Goal: Transaction & Acquisition: Purchase product/service

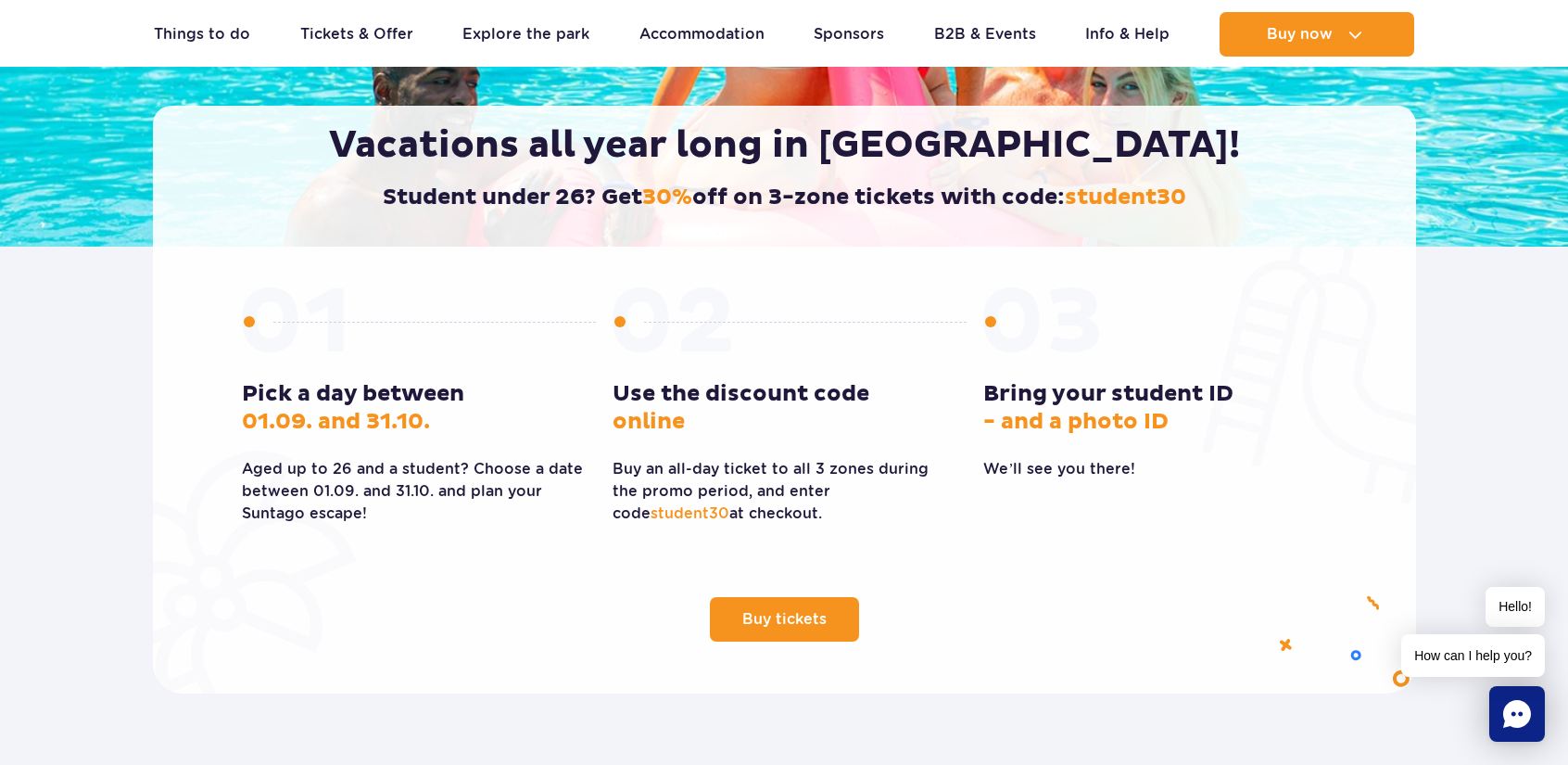
scroll to position [370, 0]
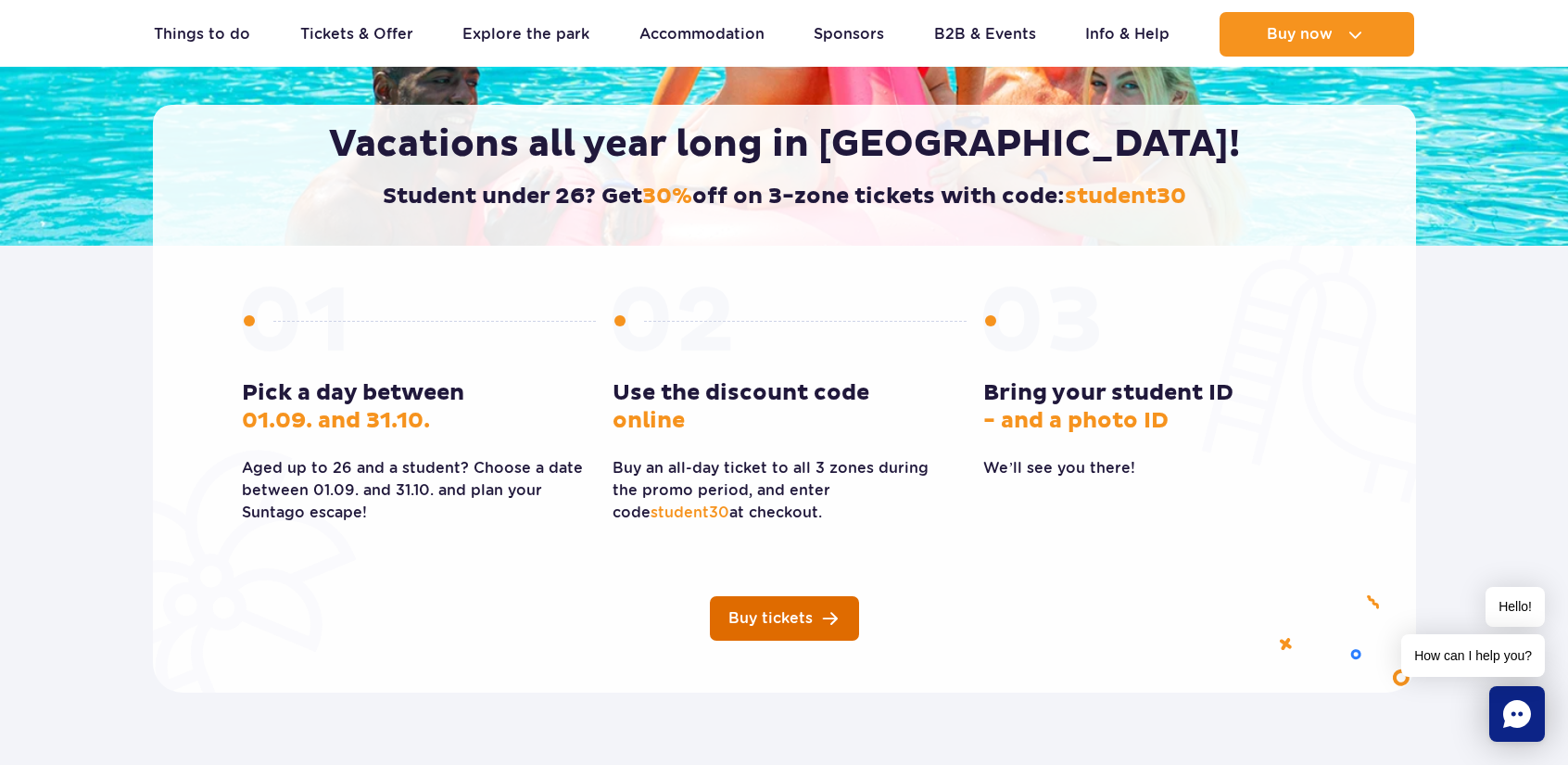
click at [836, 622] on link "Buy tickets" at bounding box center [784, 618] width 149 height 44
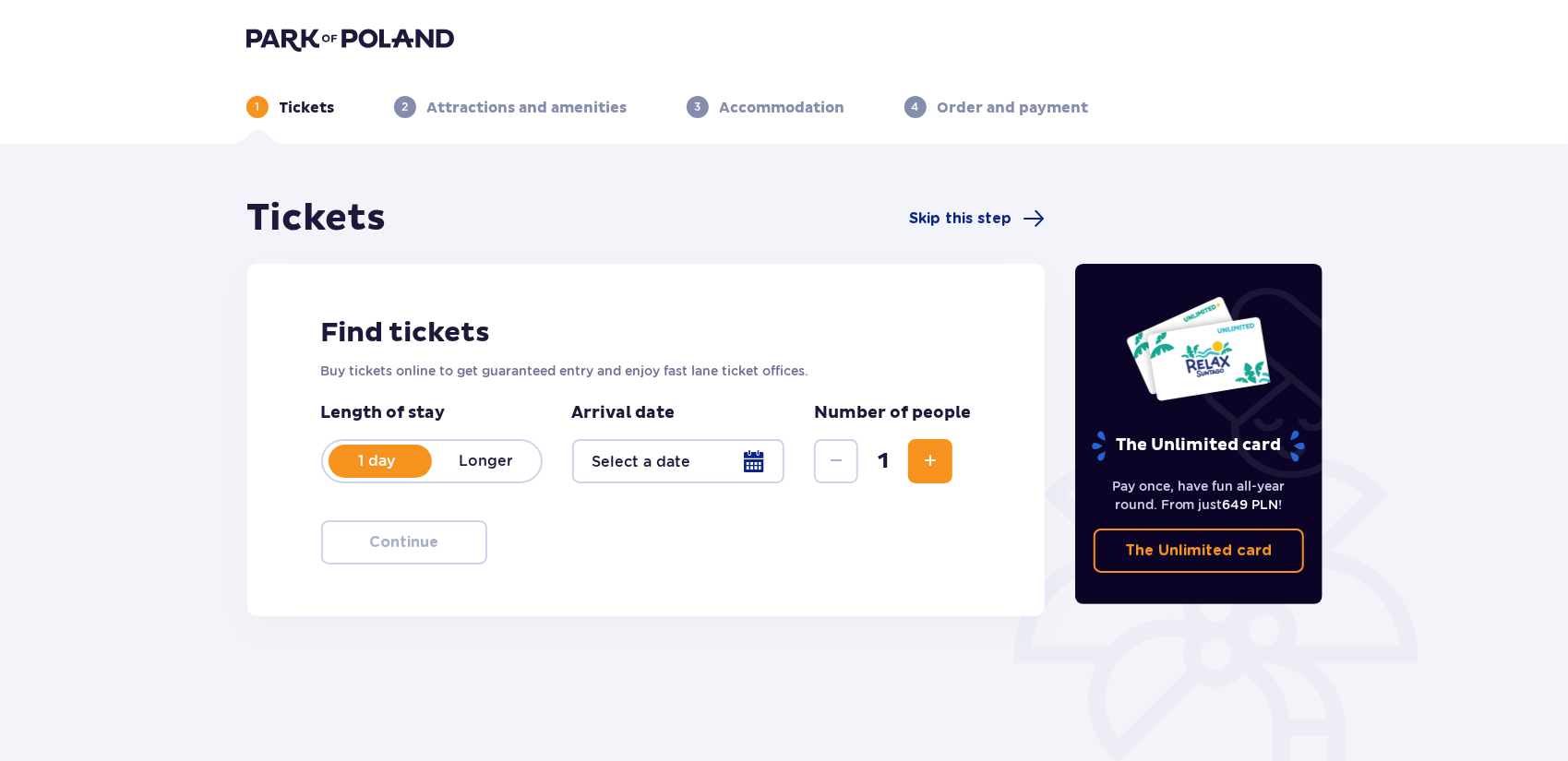
click at [755, 471] on div at bounding box center [679, 462] width 213 height 44
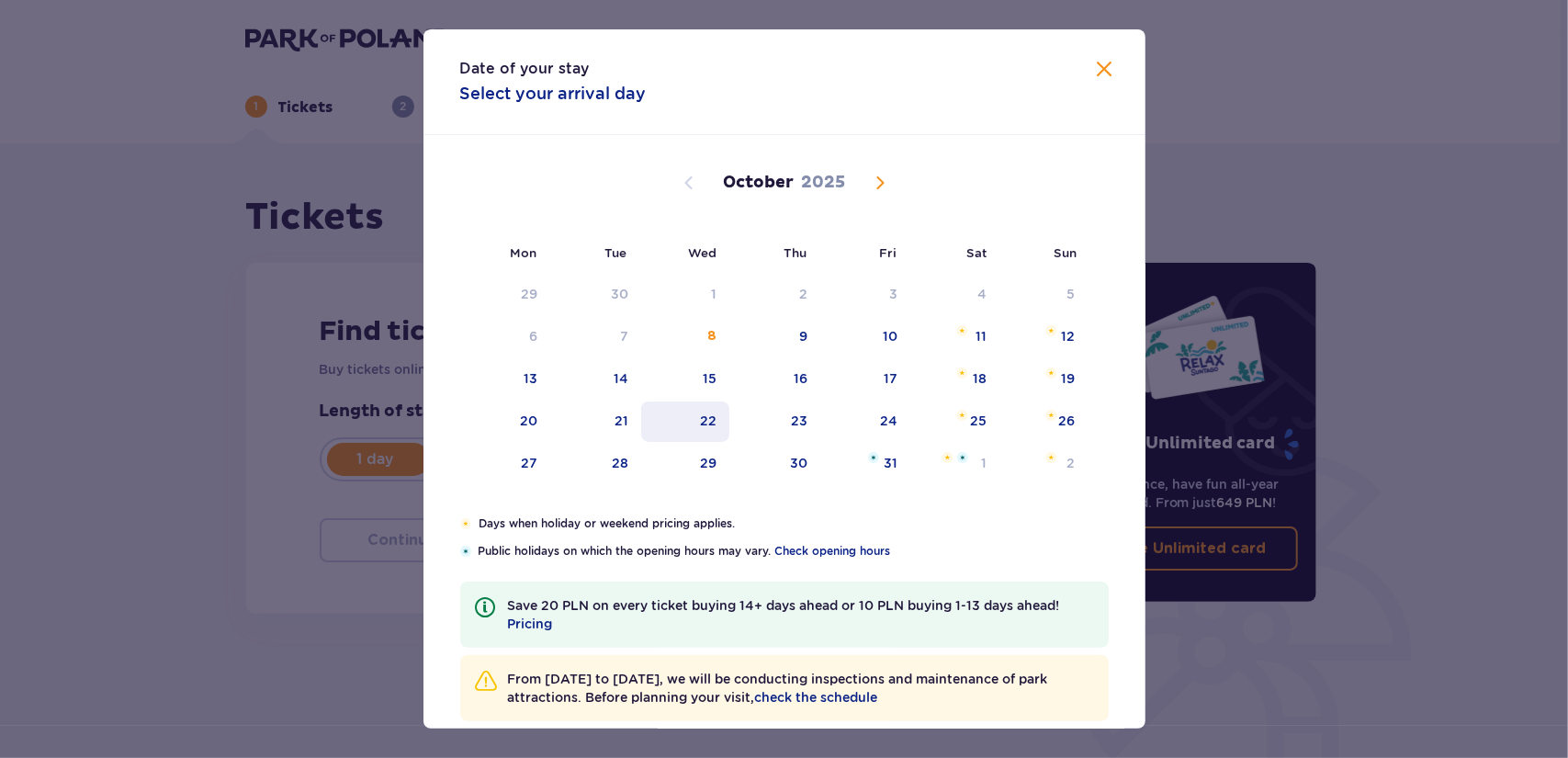
click at [698, 422] on div "22" at bounding box center [685, 422] width 89 height 40
type input "22.10.25"
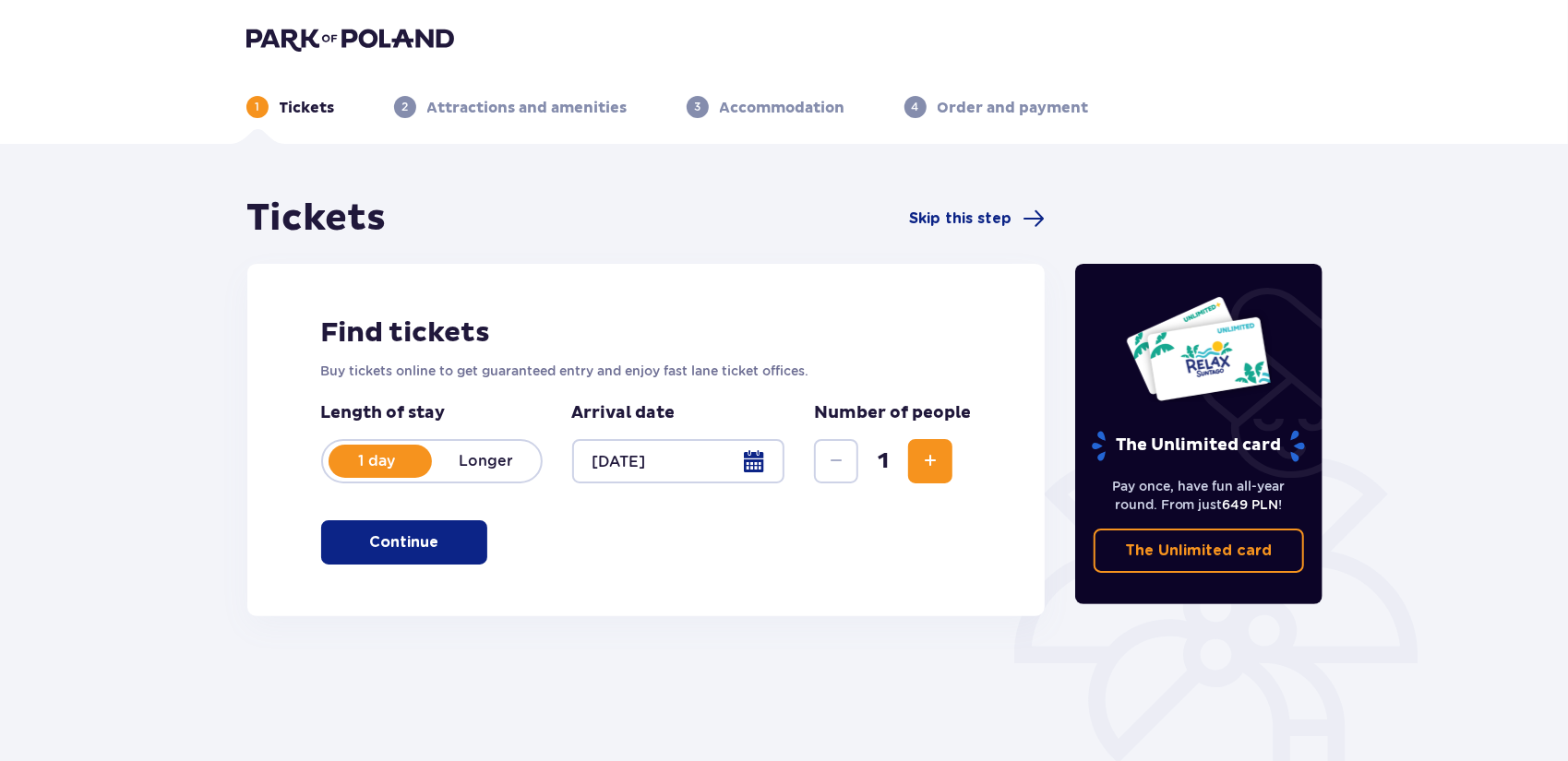
click at [766, 463] on div at bounding box center [679, 462] width 213 height 44
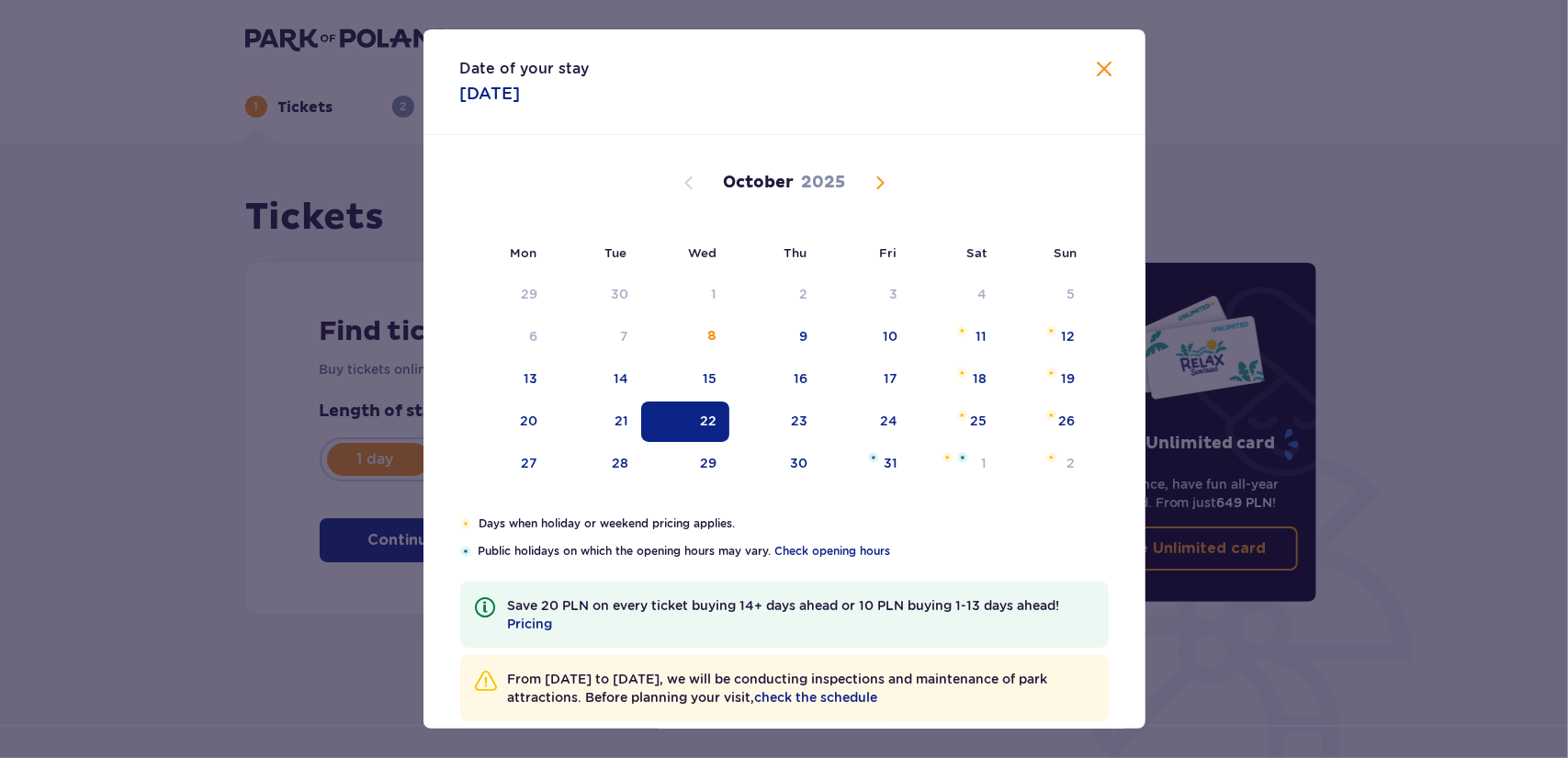
click at [1099, 72] on span "Close" at bounding box center [1105, 70] width 22 height 22
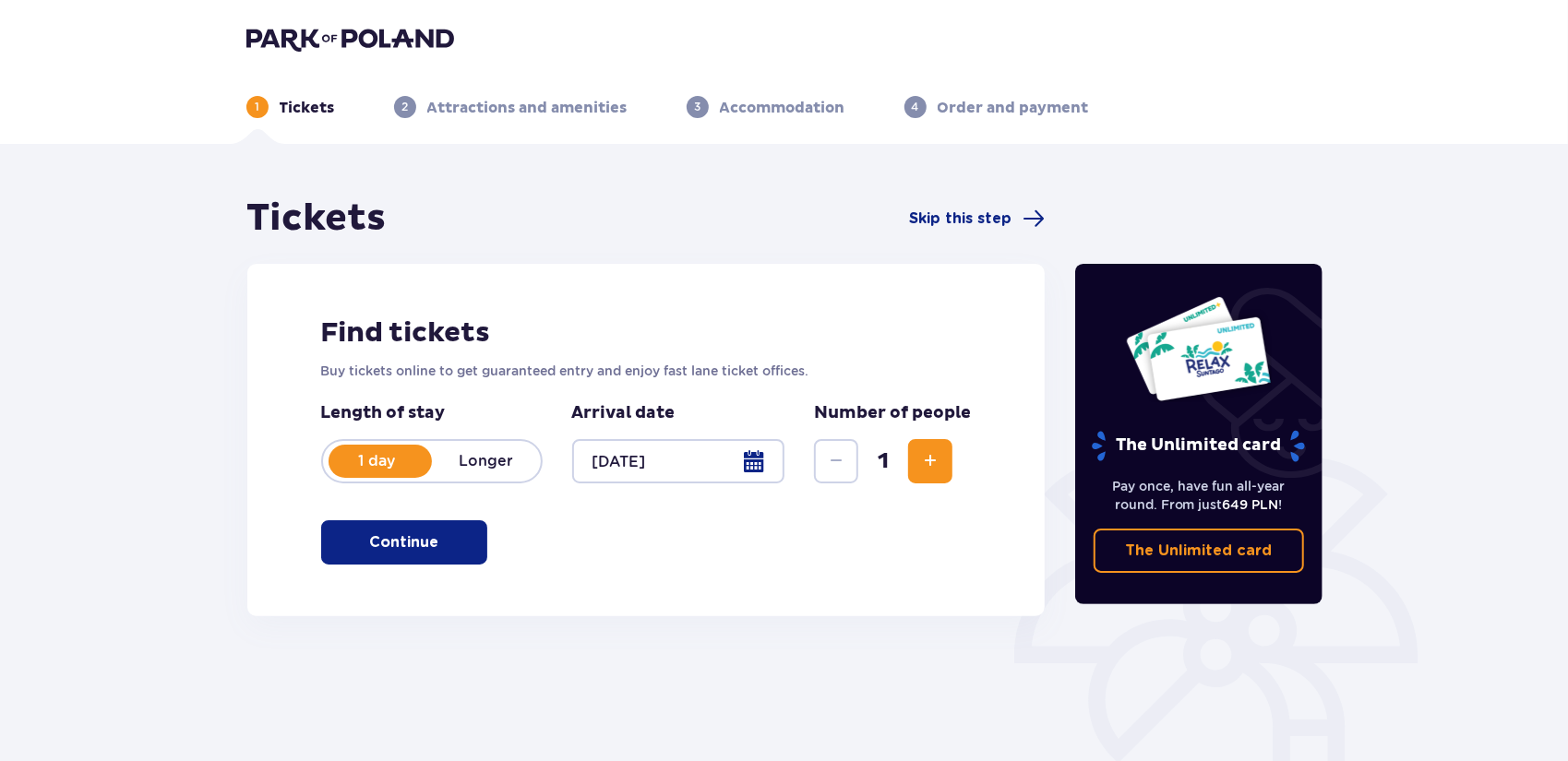
click at [429, 551] on button "Continue" at bounding box center [403, 542] width 166 height 44
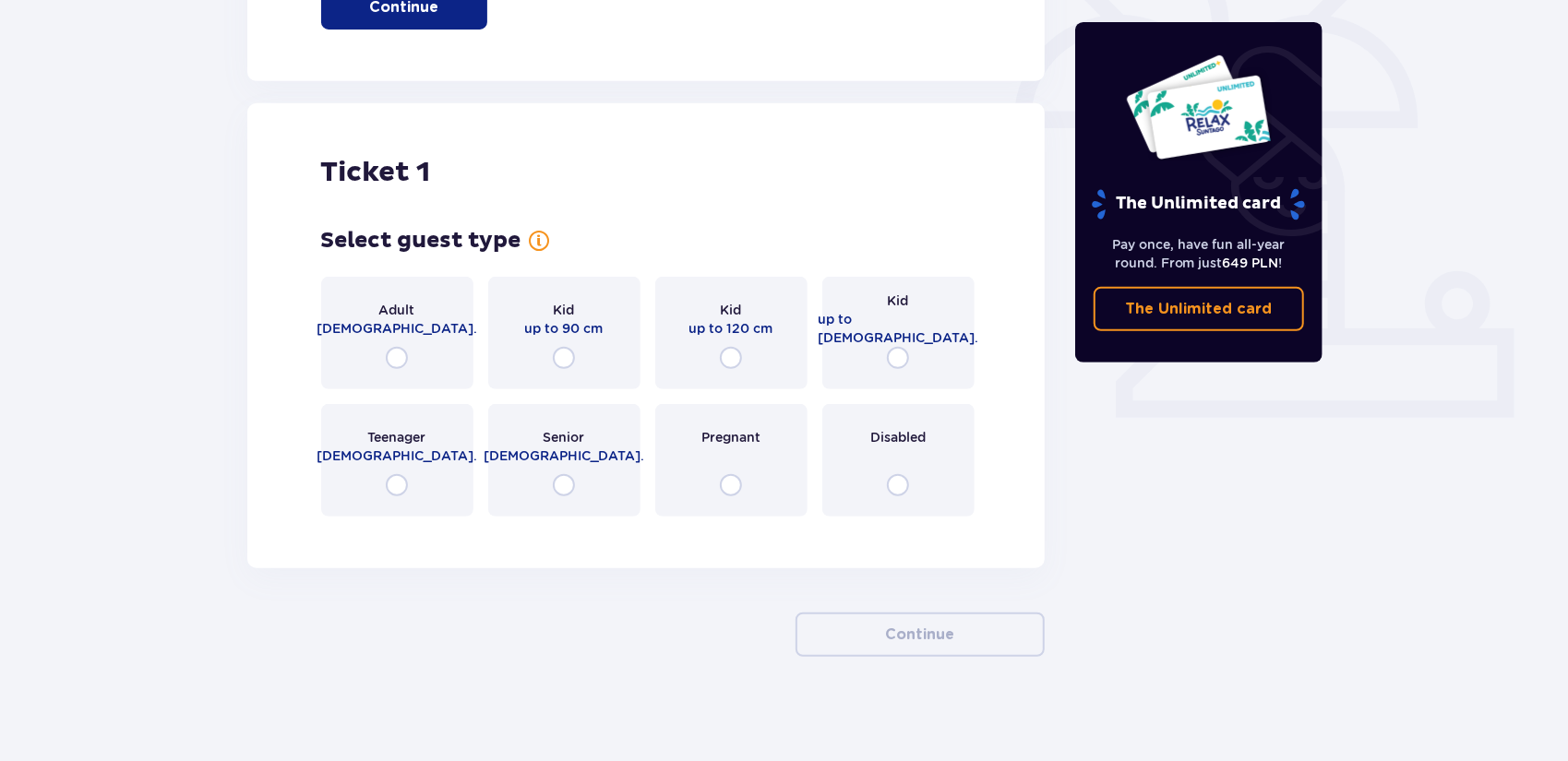
scroll to position [540, 0]
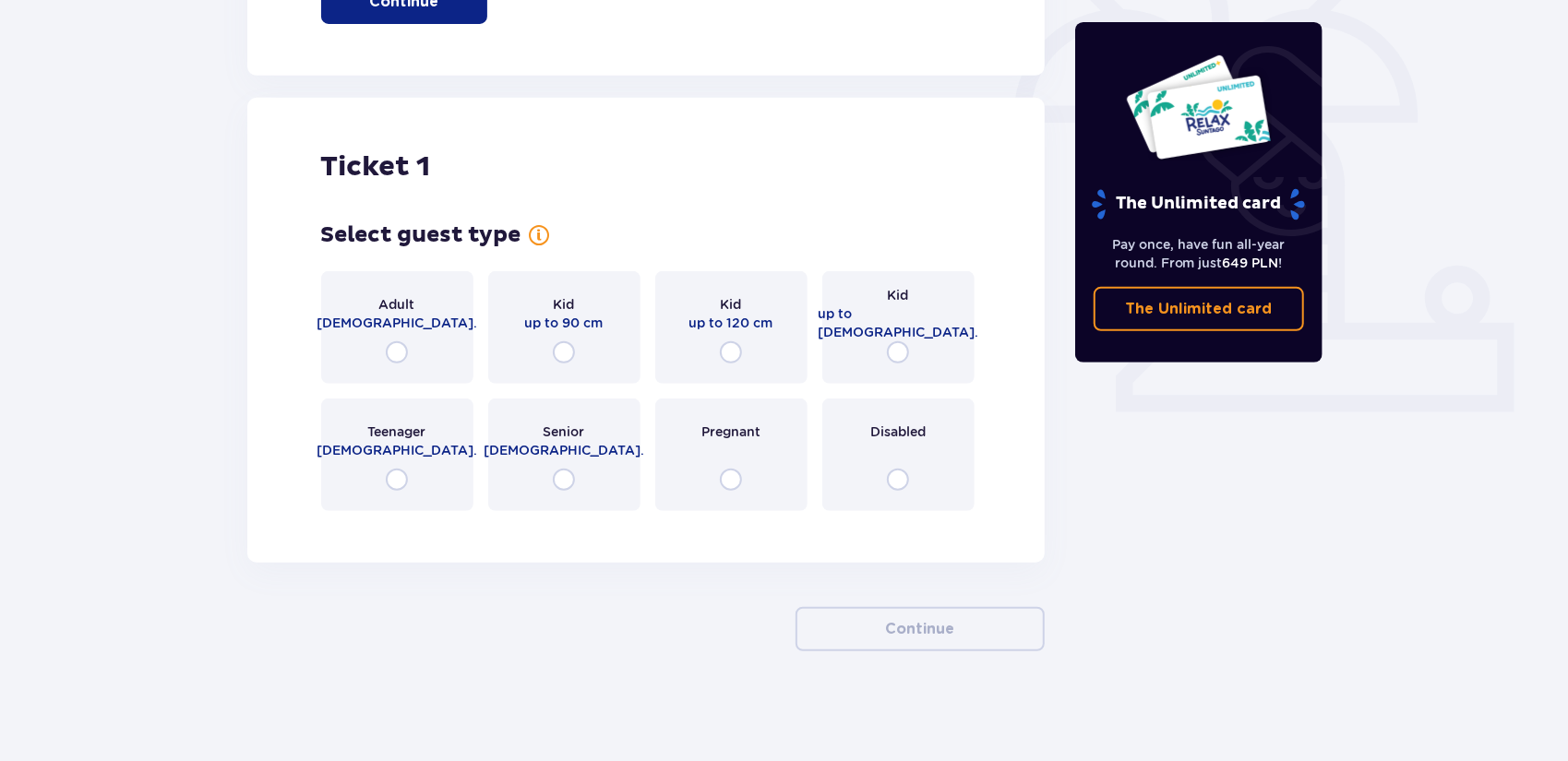
click at [382, 487] on div "Teenager 16 - 18 y.o." at bounding box center [397, 454] width 153 height 112
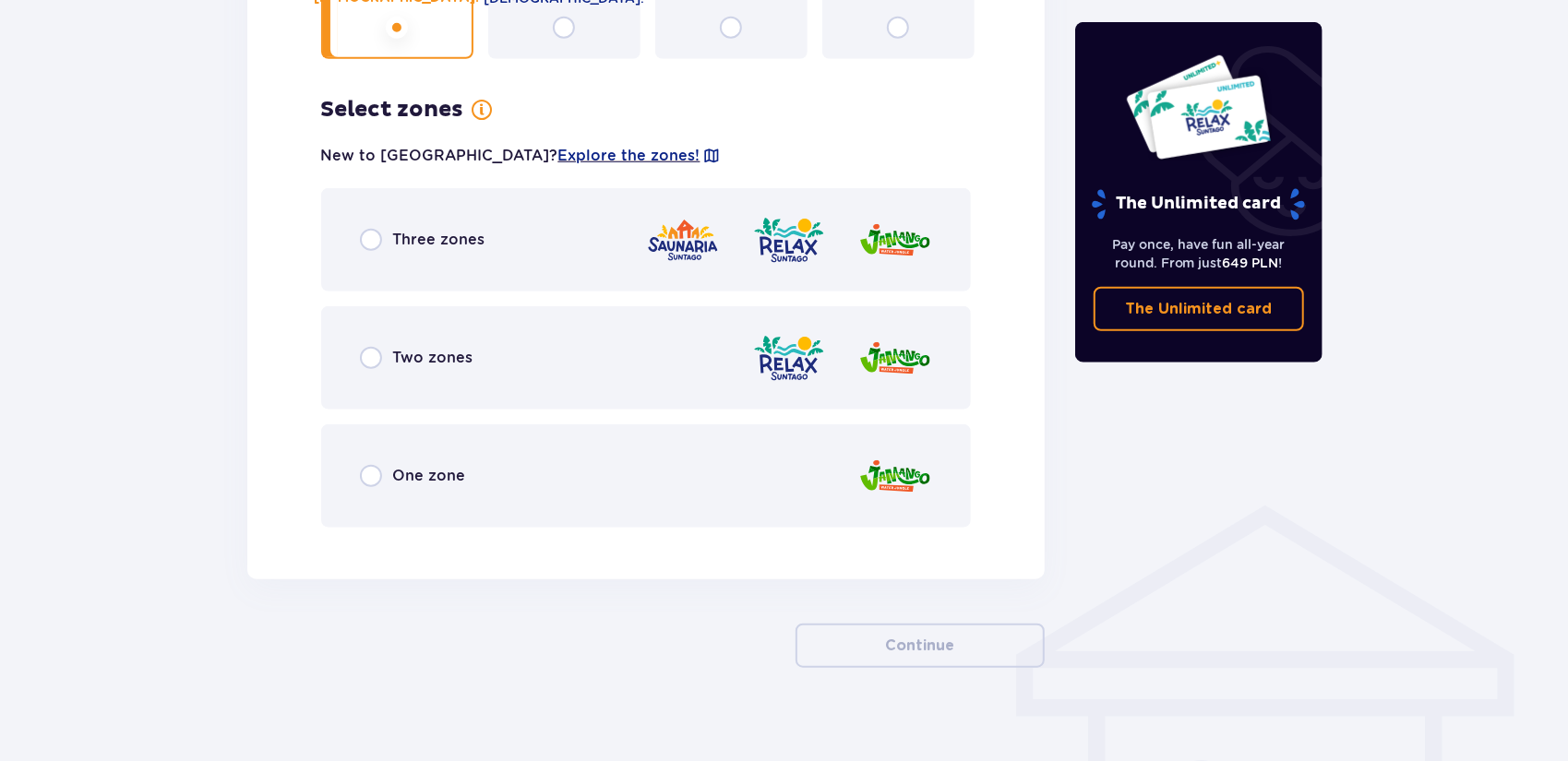
scroll to position [1010, 0]
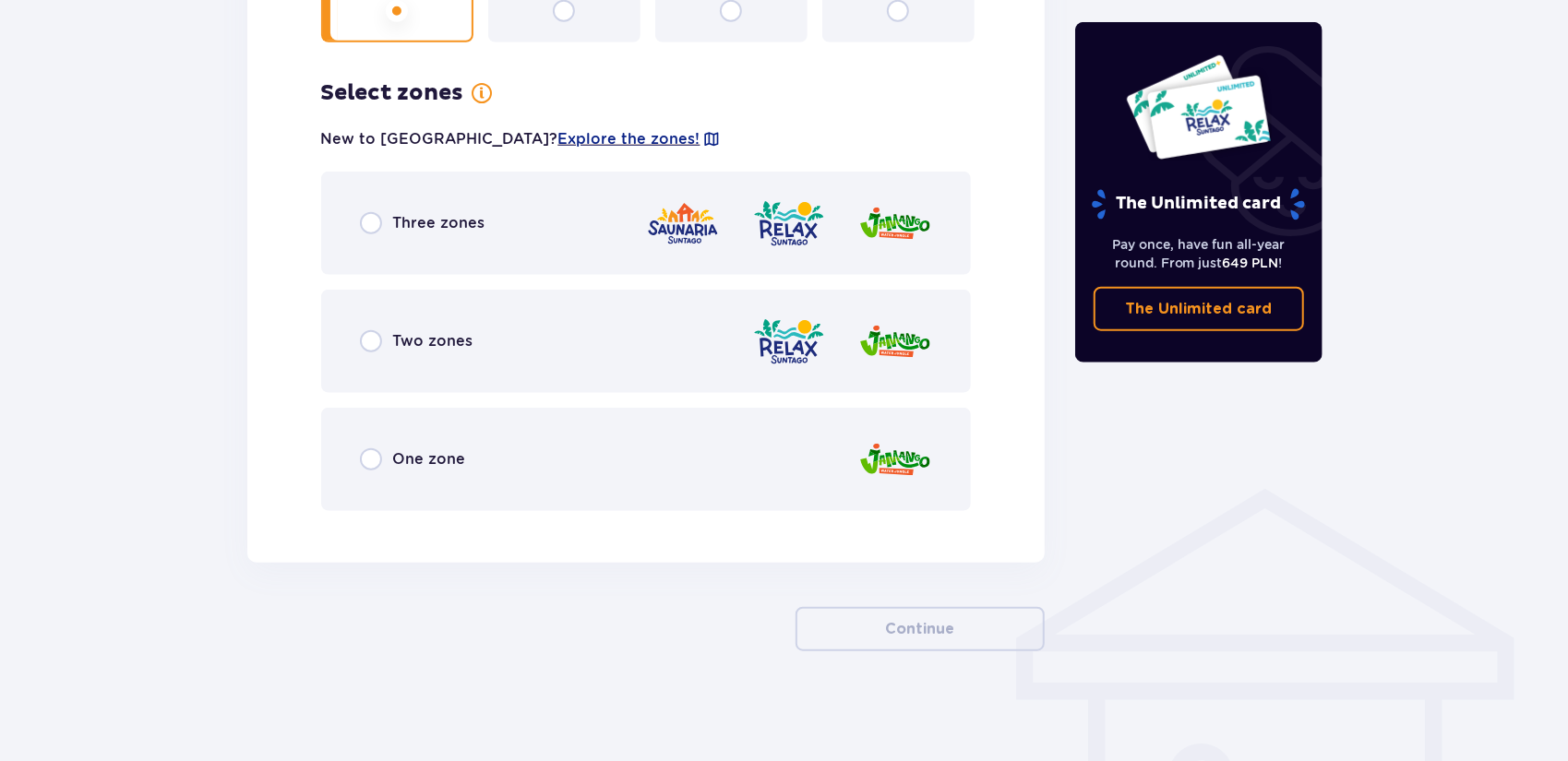
click at [369, 221] on input "radio" at bounding box center [371, 223] width 22 height 22
radio input "true"
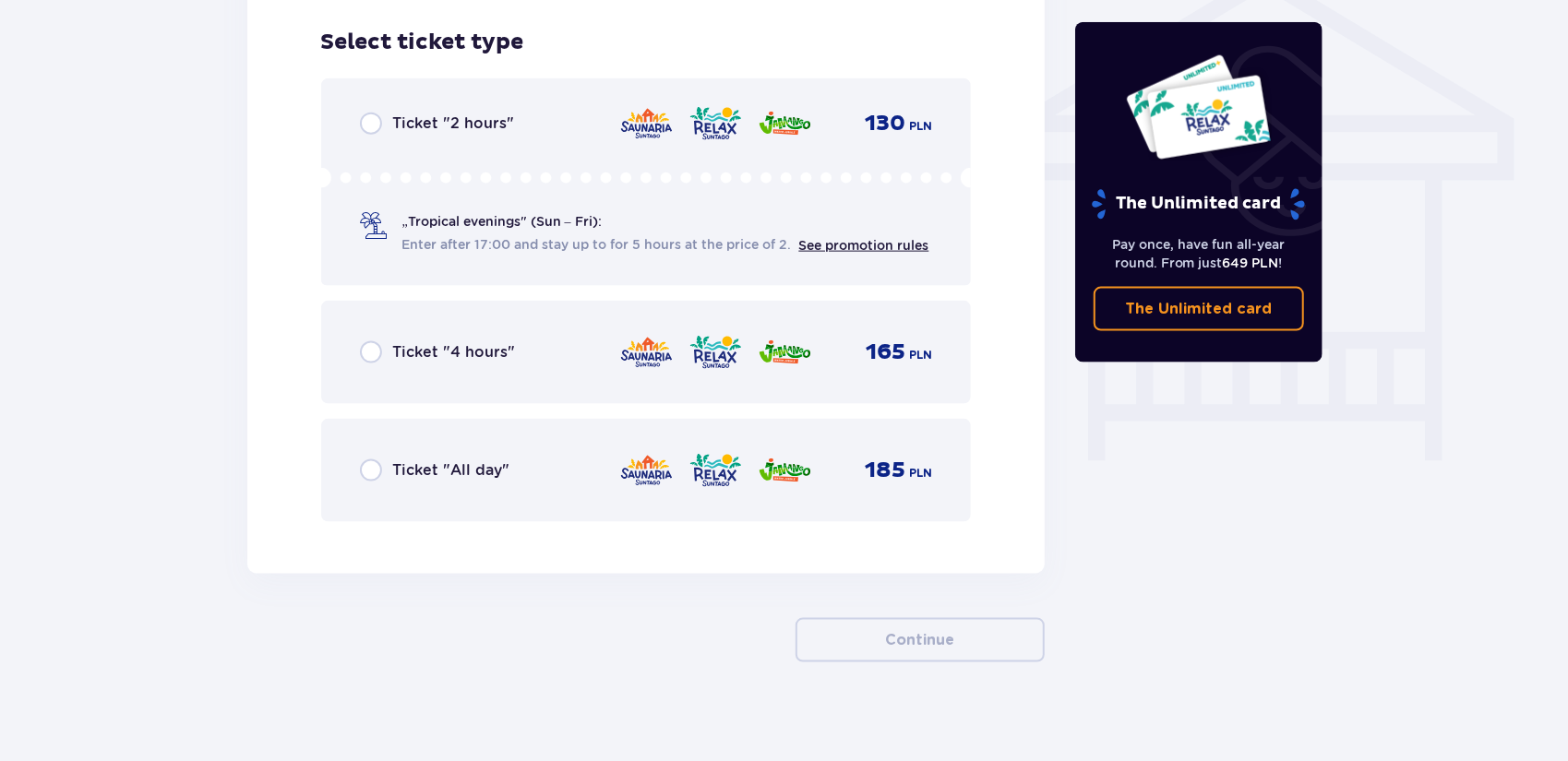
scroll to position [1534, 0]
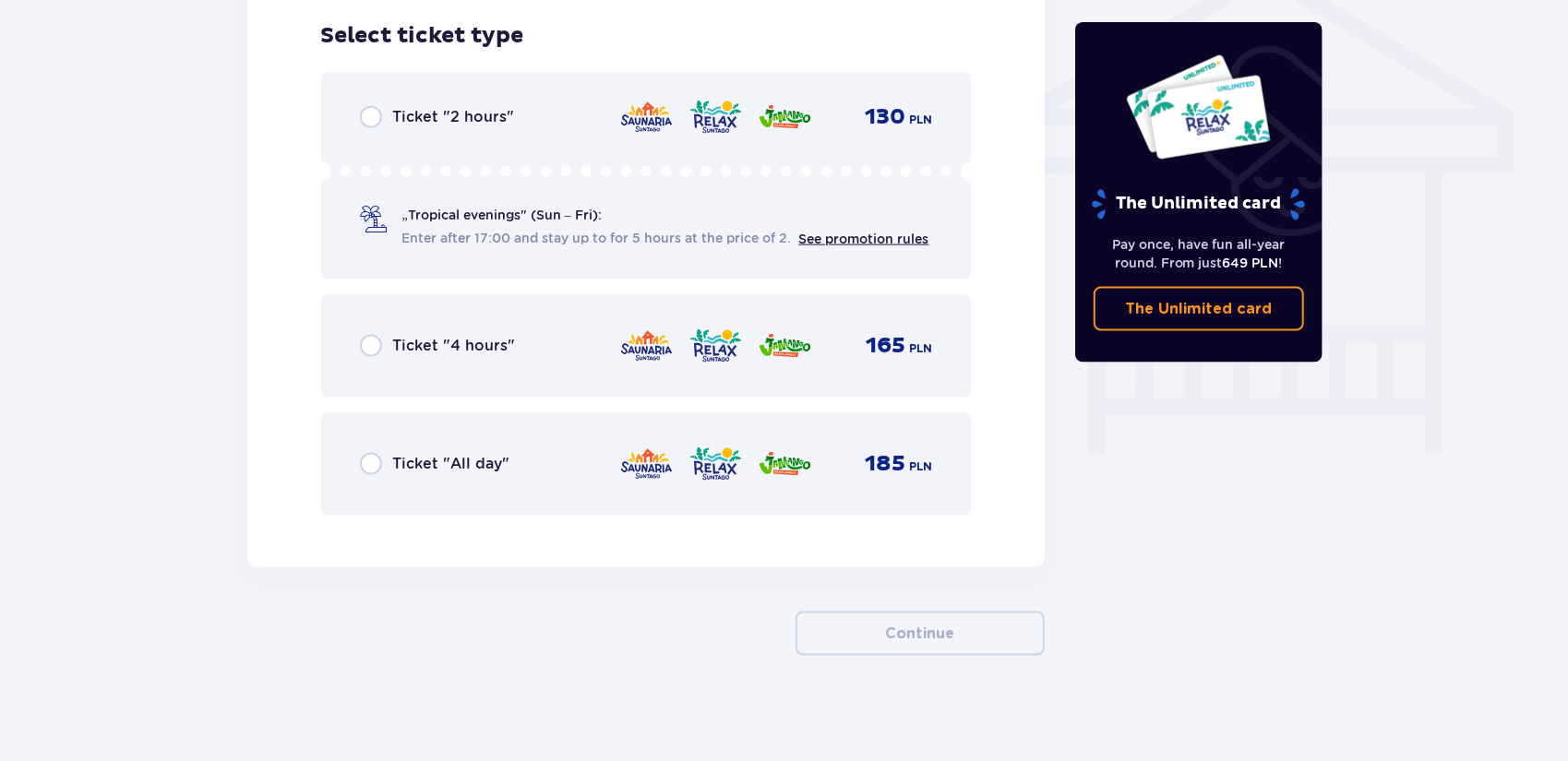
click at [373, 483] on div "Ticket "All day" 185 PLN" at bounding box center [646, 464] width 573 height 38
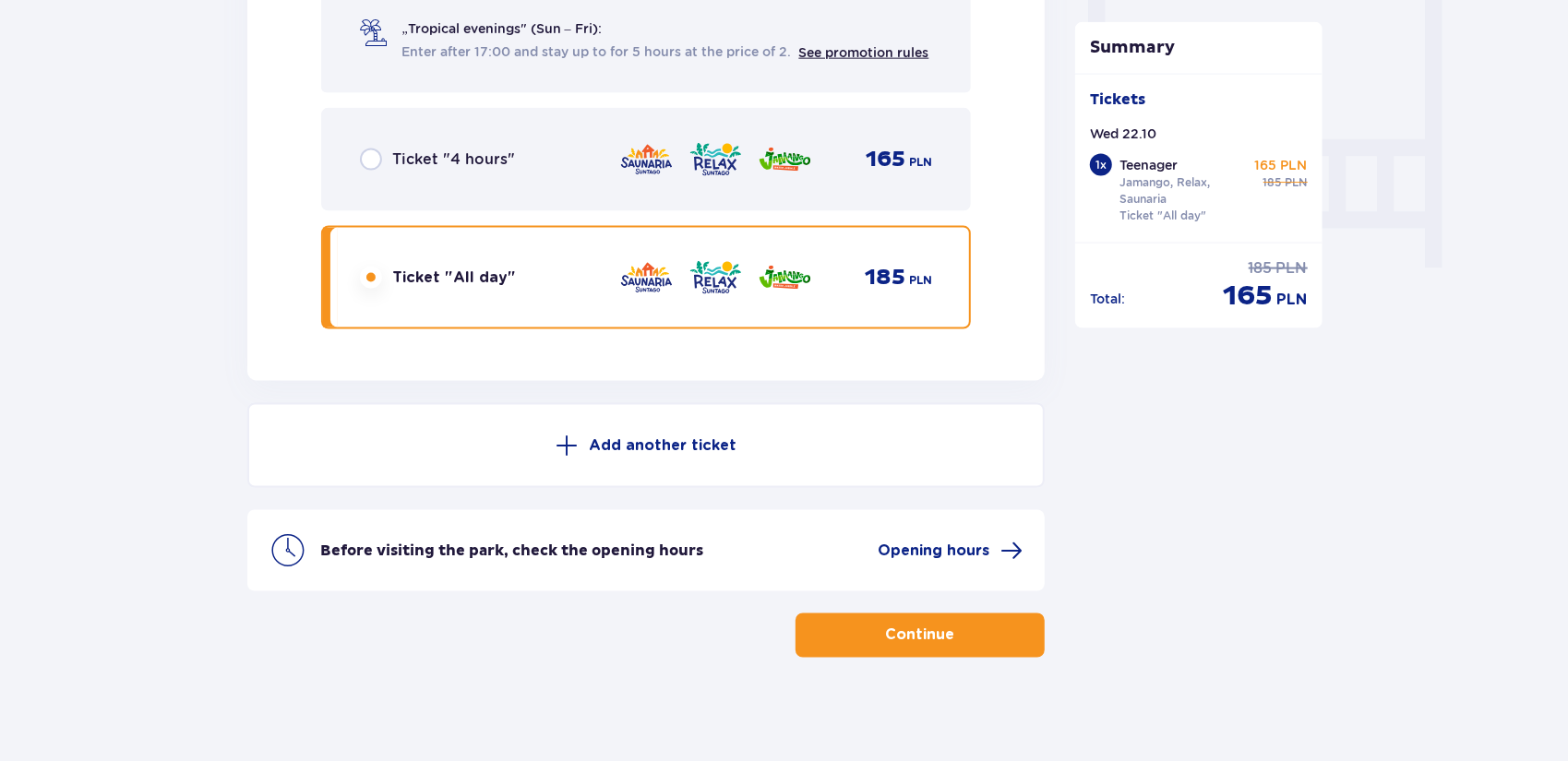
scroll to position [1728, 0]
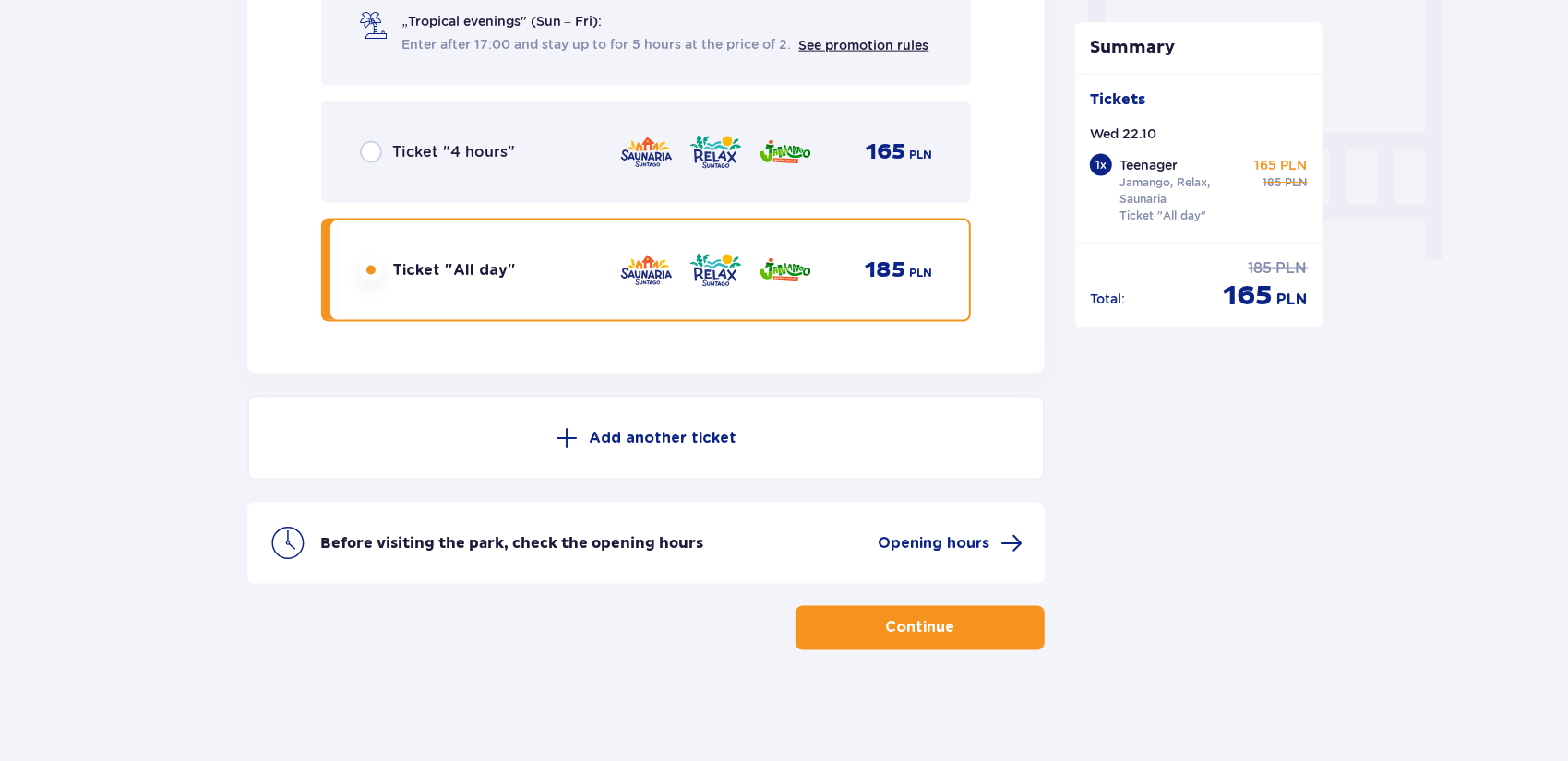
click at [960, 623] on span "button" at bounding box center [958, 628] width 22 height 22
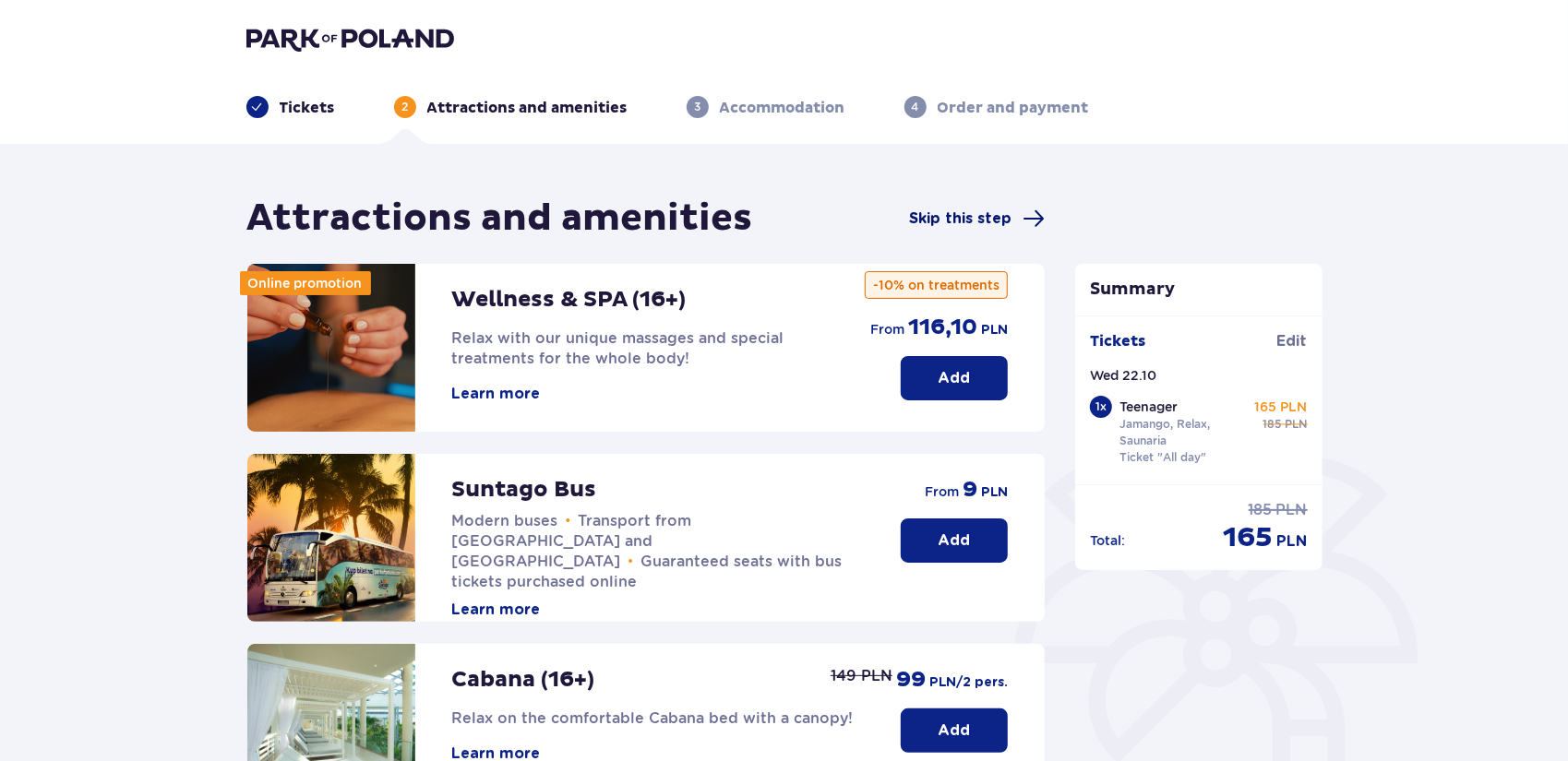
click at [977, 218] on span "Skip this step" at bounding box center [960, 218] width 103 height 20
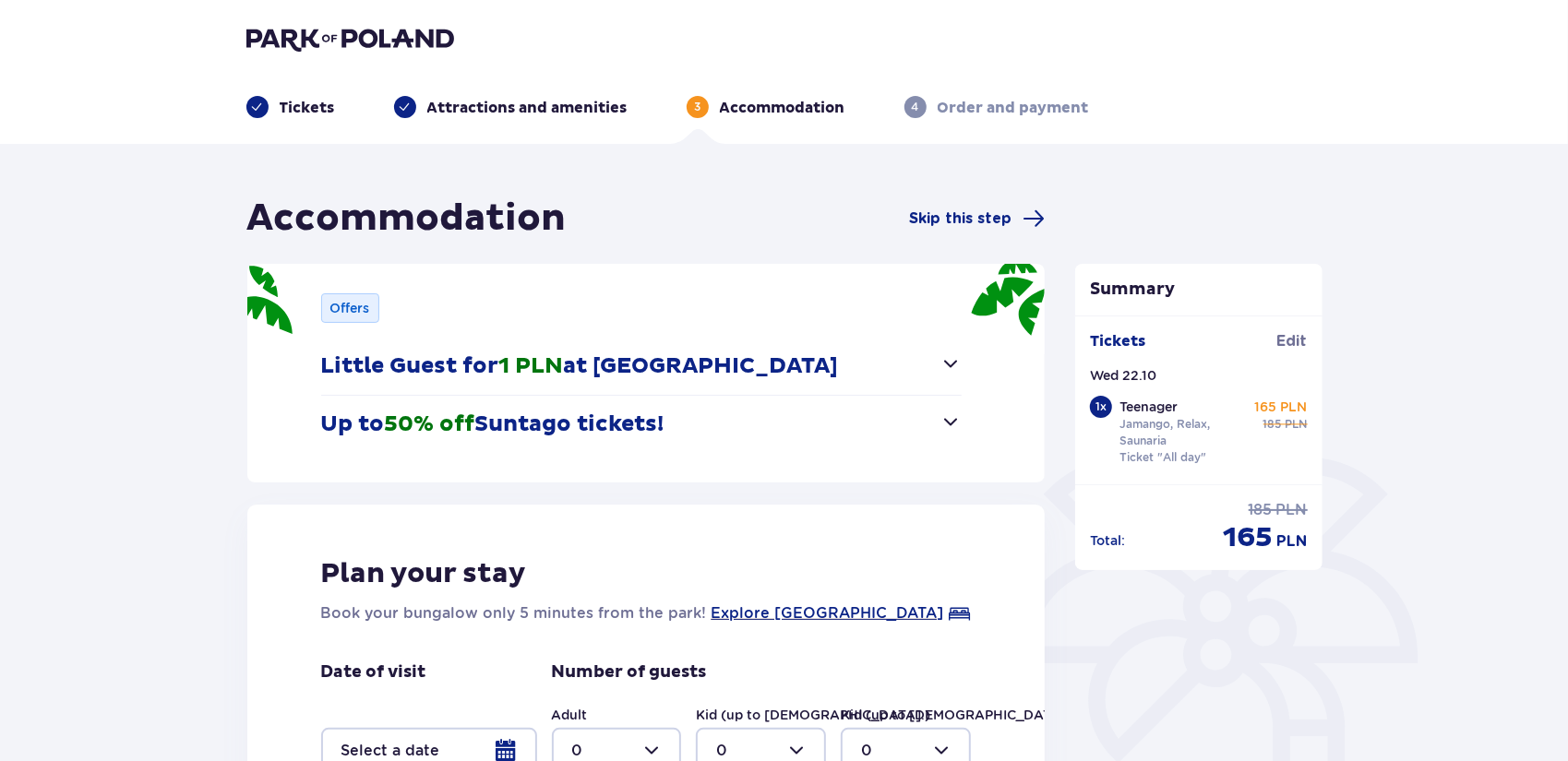
click at [977, 218] on span "Skip this step" at bounding box center [960, 218] width 103 height 20
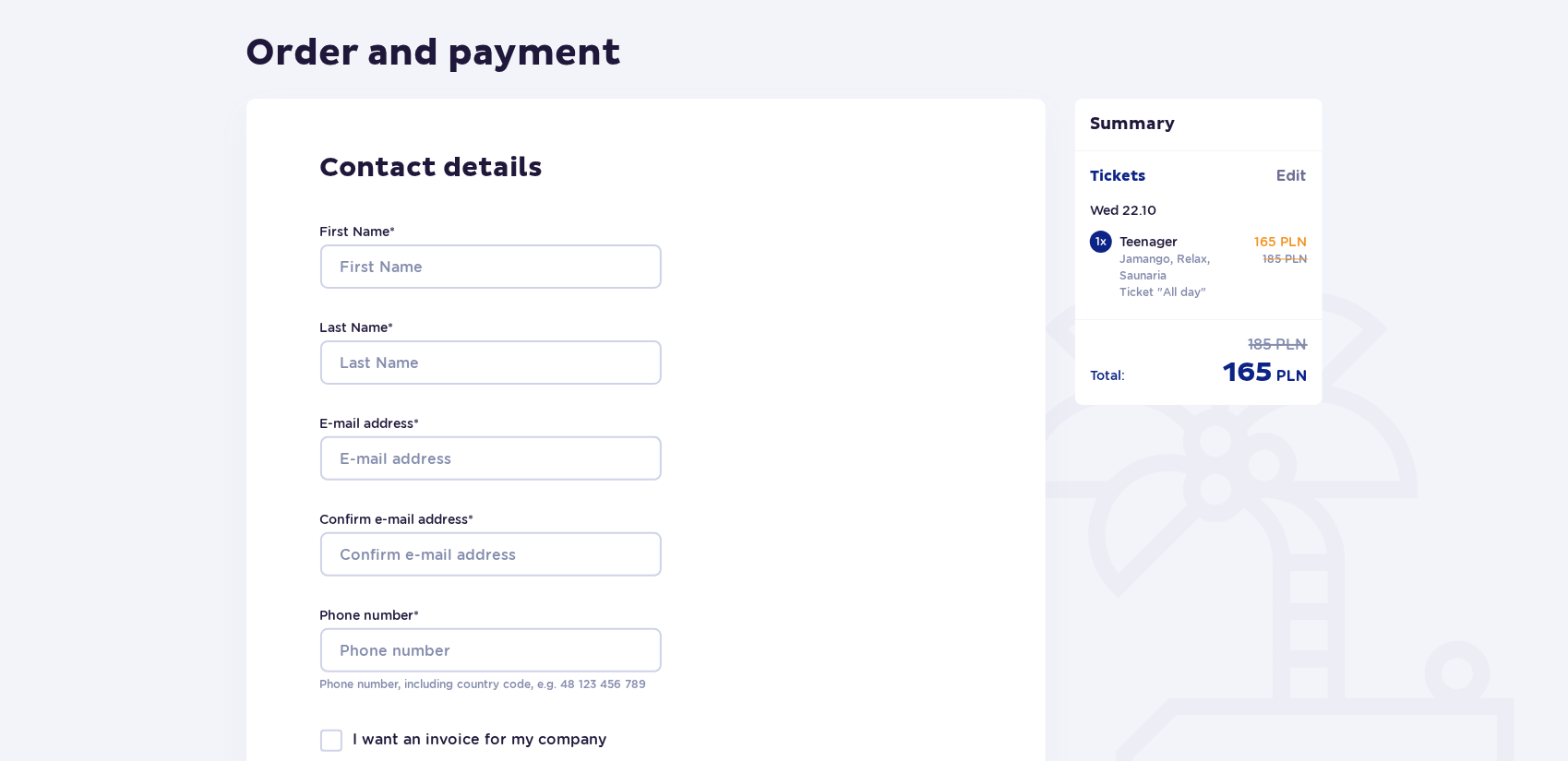
scroll to position [184, 0]
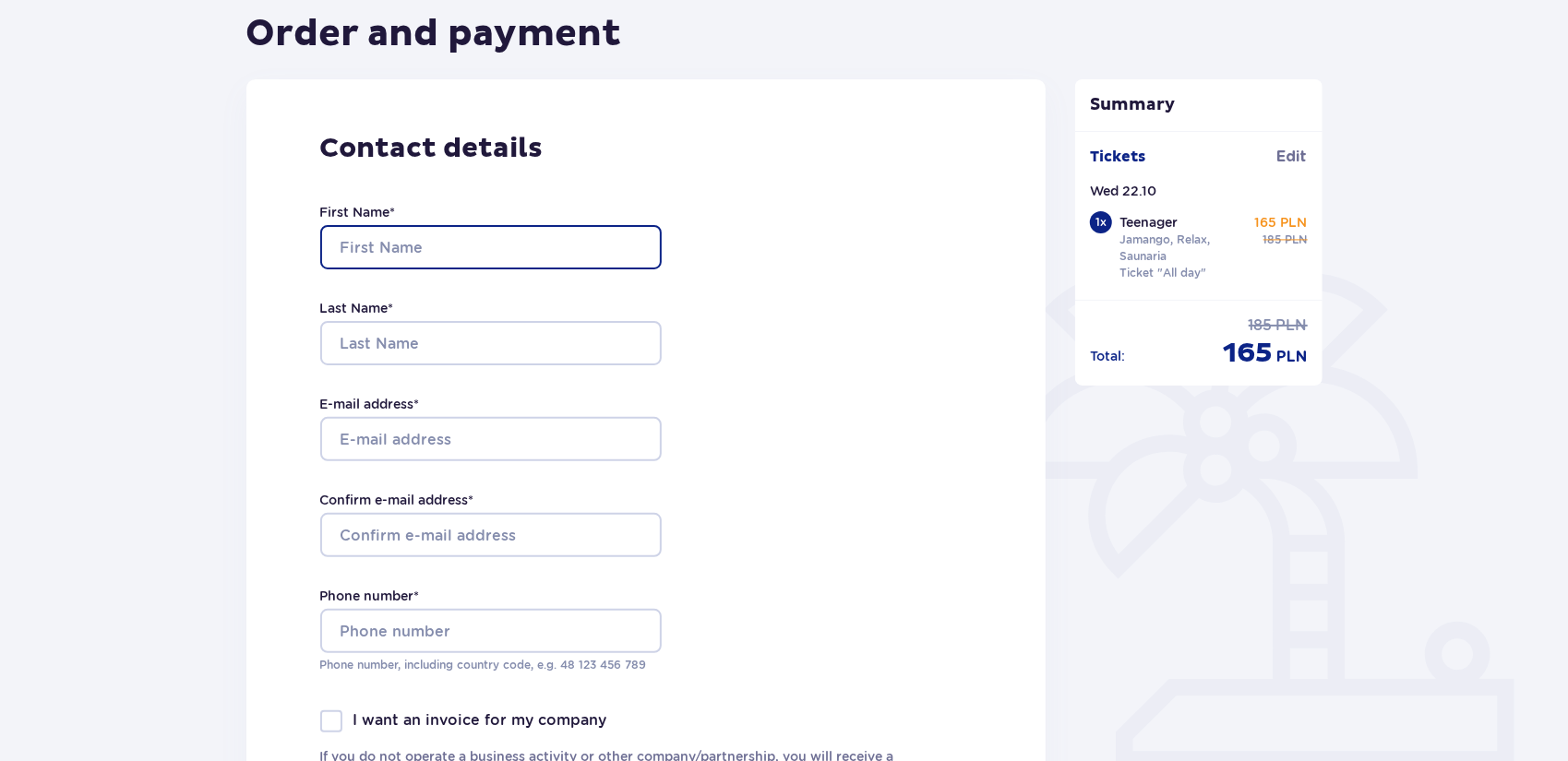
click at [340, 236] on input "First Name *" at bounding box center [492, 248] width 342 height 44
type input "Deniss"
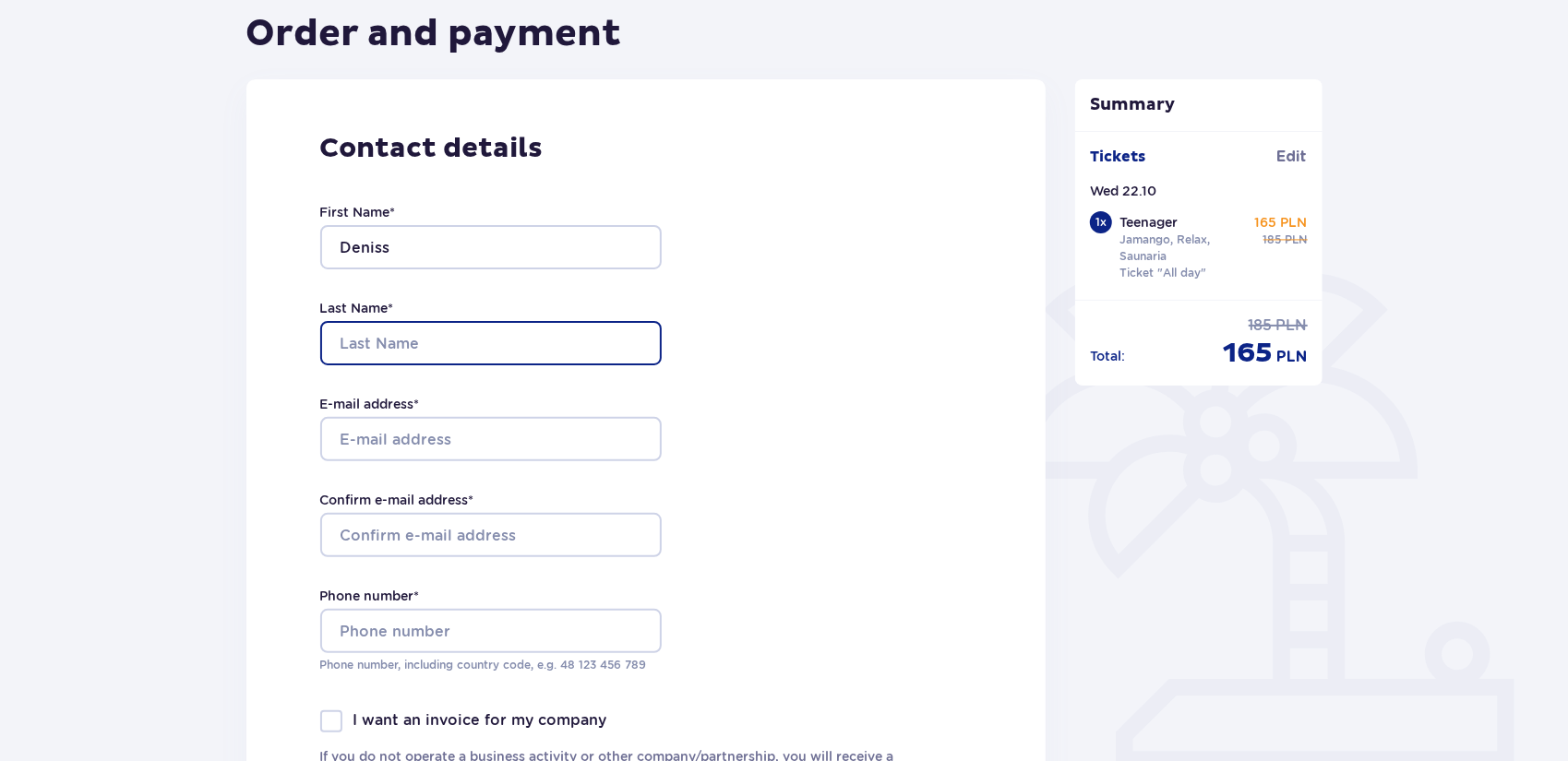
type input "Moisejenko"
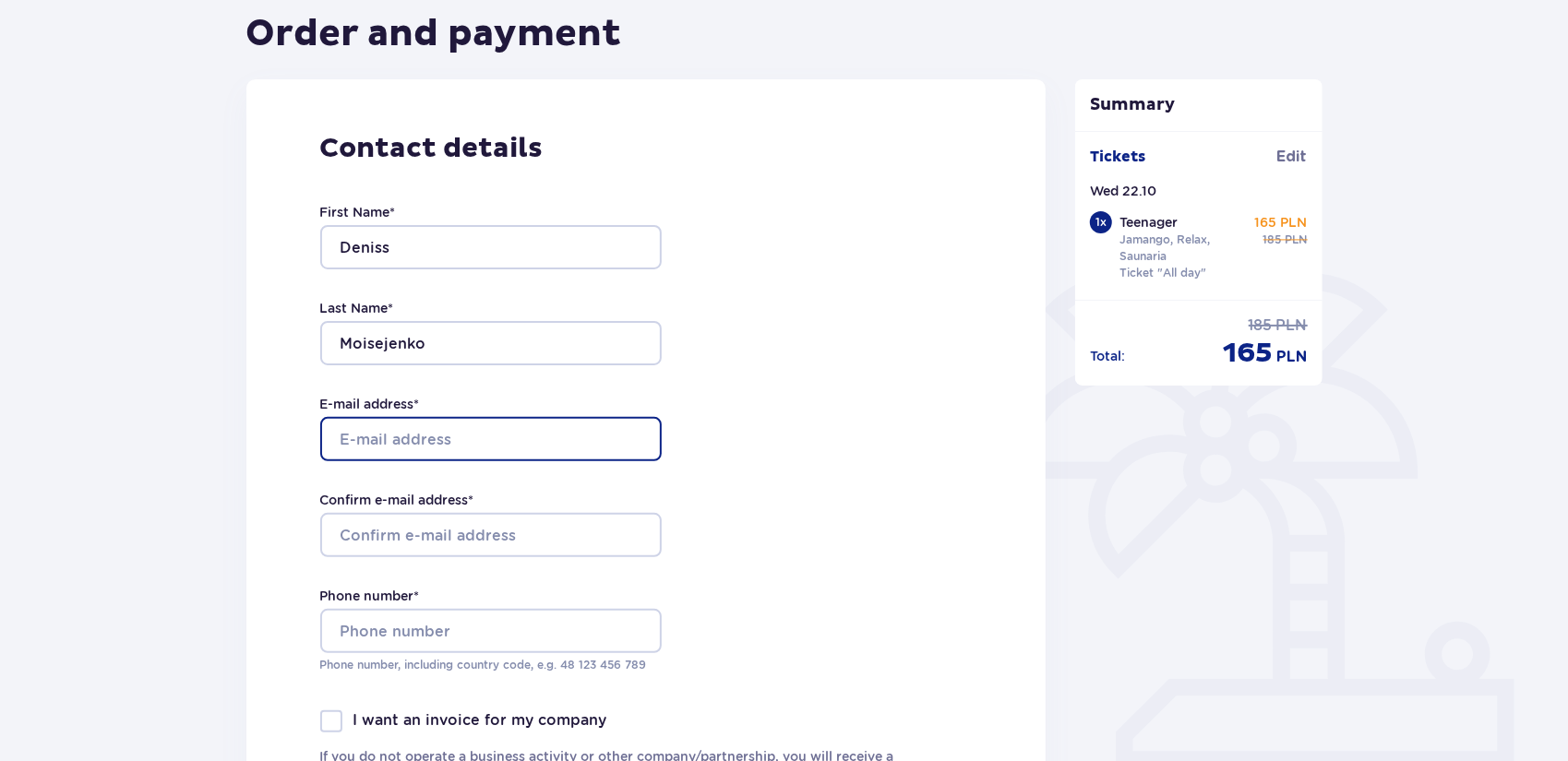
click at [437, 450] on input "E-mail address *" at bounding box center [492, 439] width 342 height 44
type input "deniss.moisejenko@gmail.com"
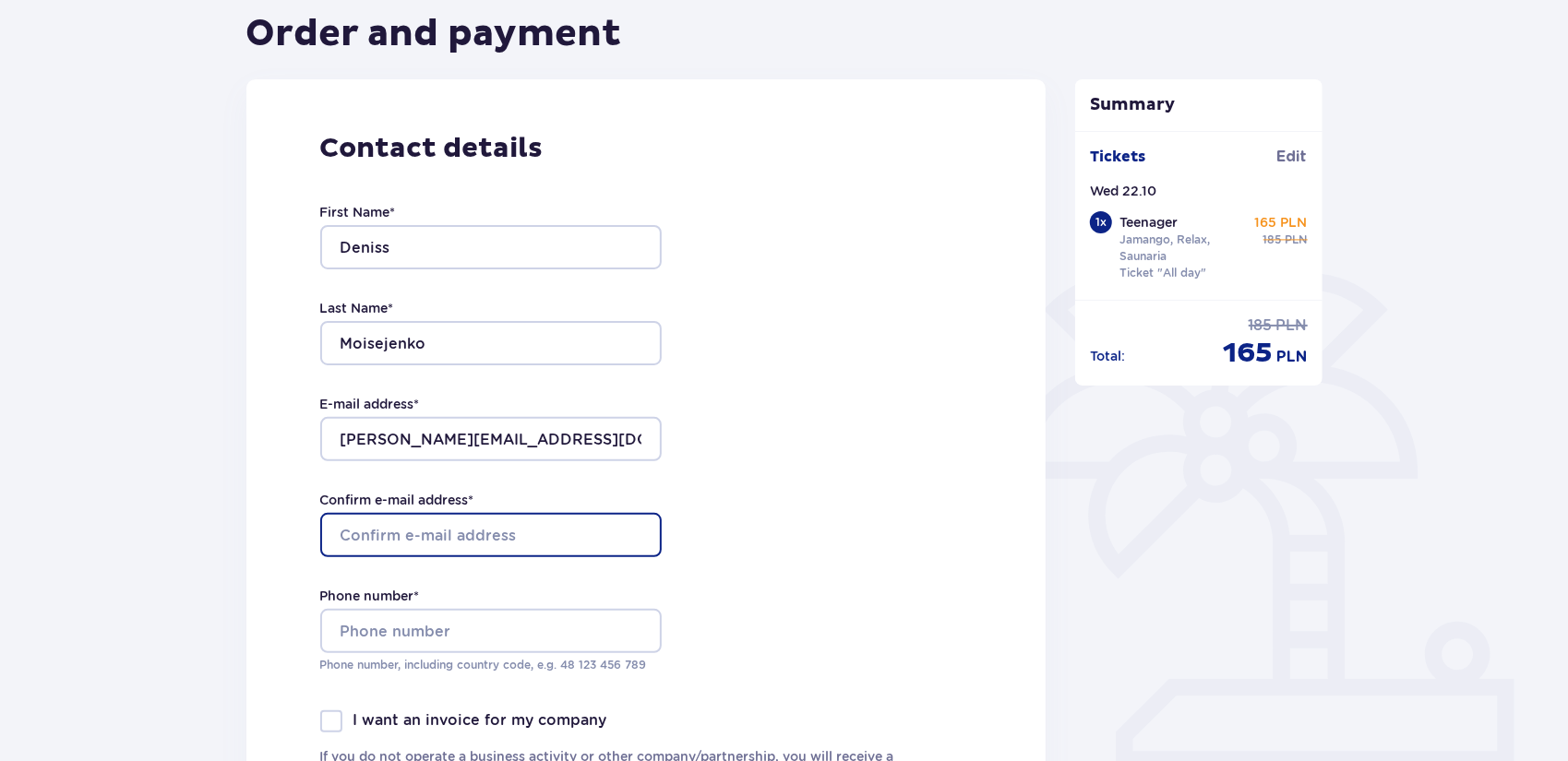
type input "deniss.moisejenko@gmail.com"
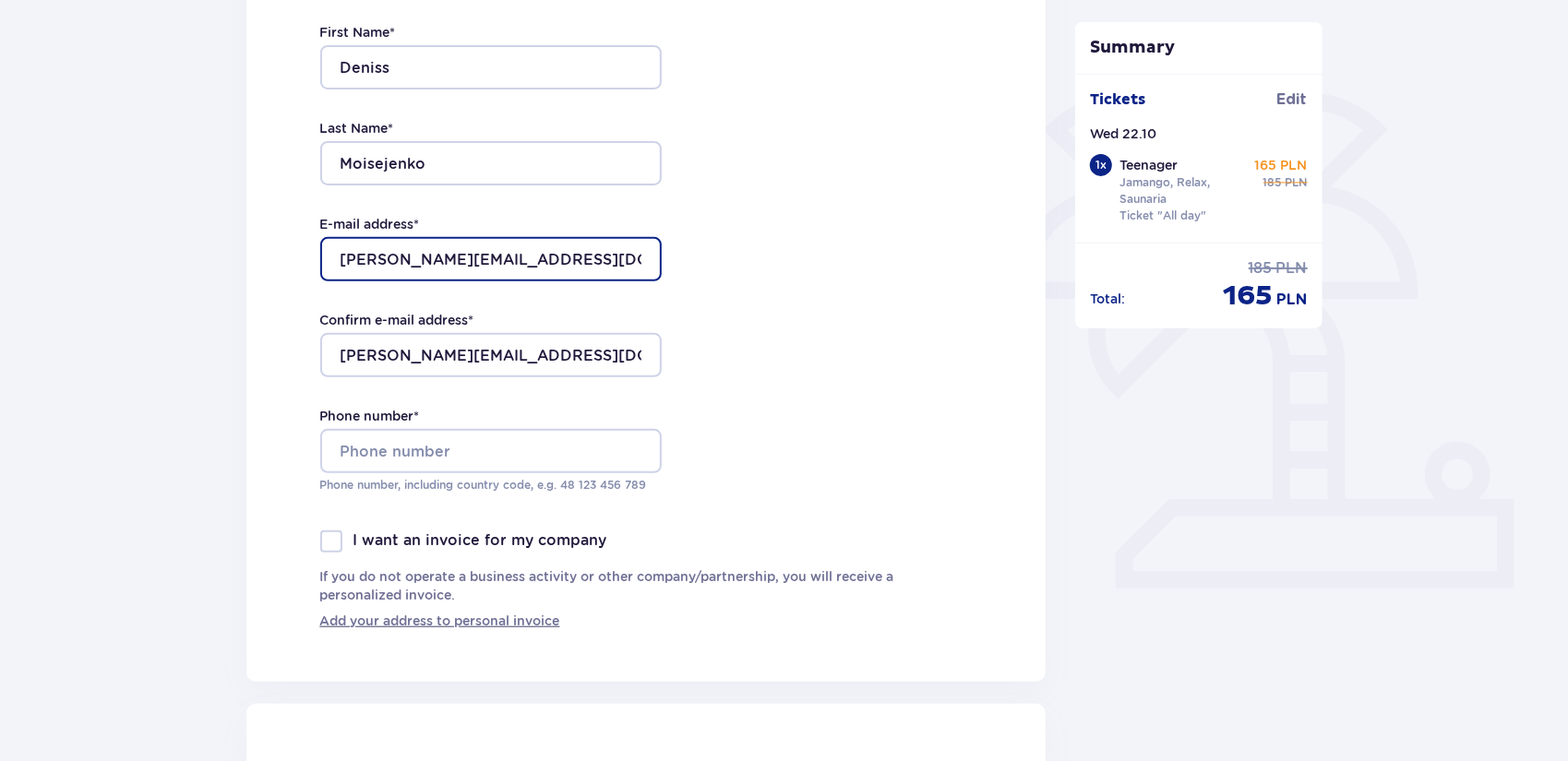
scroll to position [369, 0]
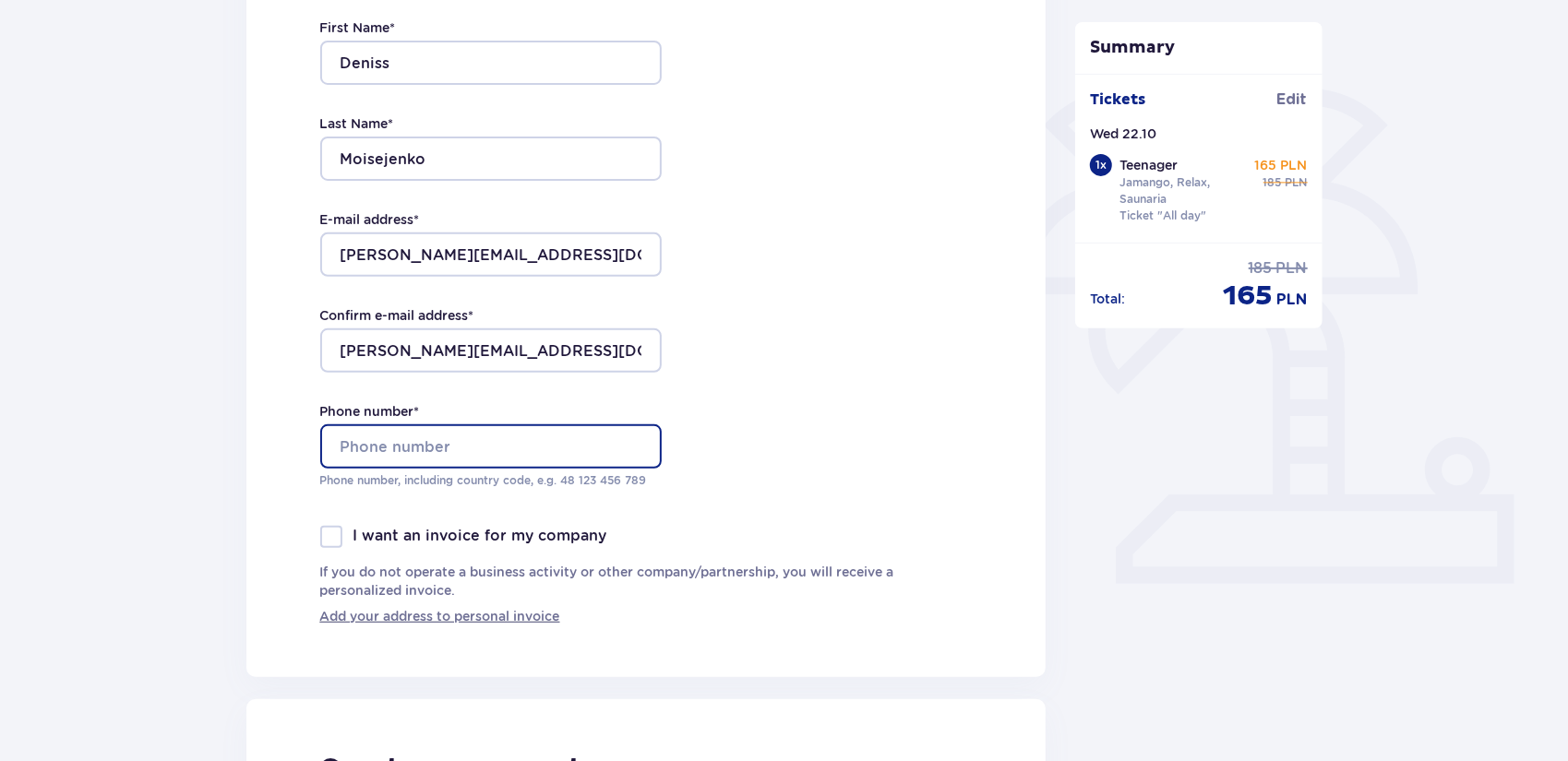
click at [420, 452] on input "Phone number *" at bounding box center [492, 446] width 342 height 44
click at [328, 439] on input "25294764" at bounding box center [492, 446] width 342 height 44
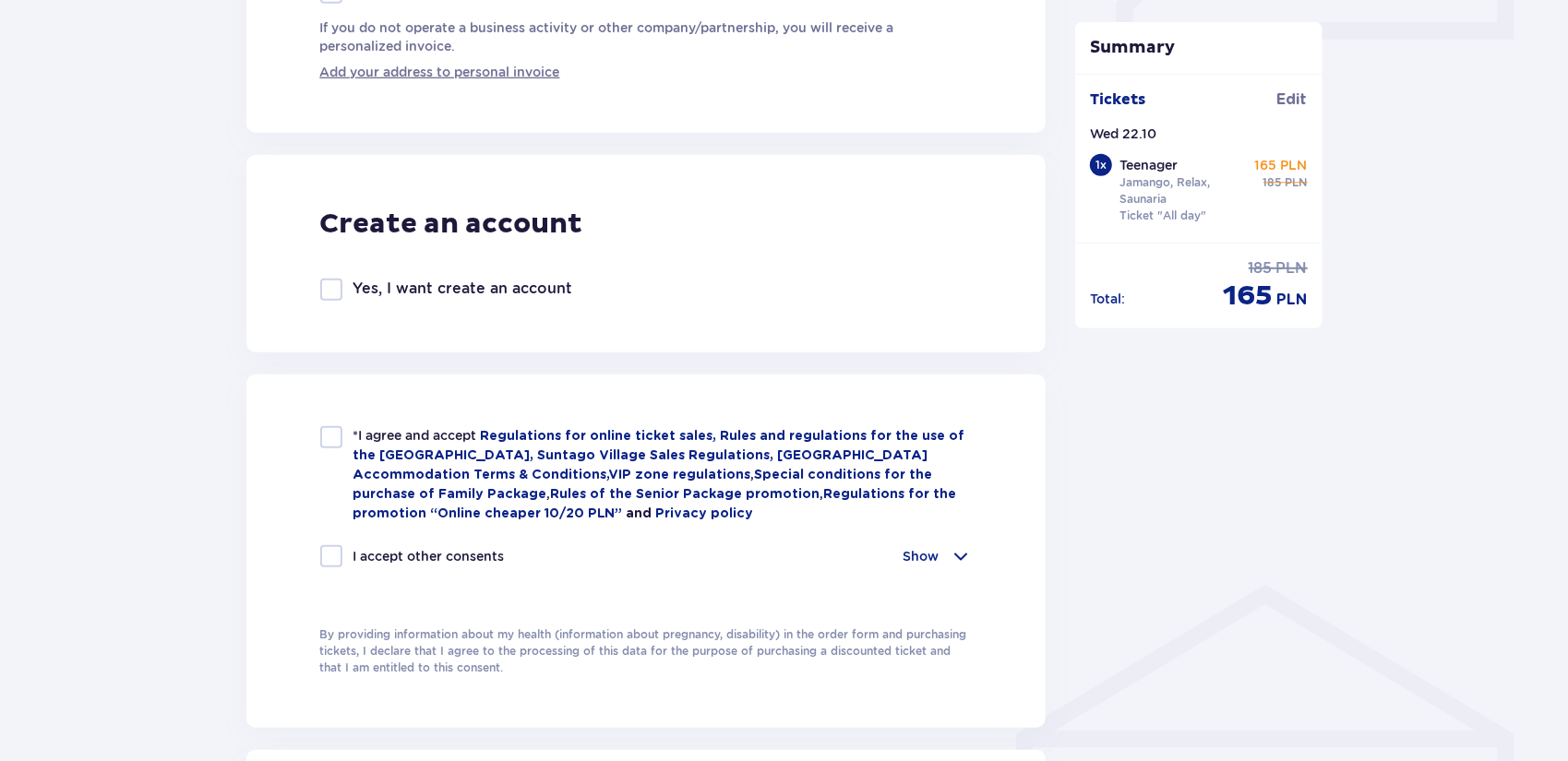
scroll to position [922, 0]
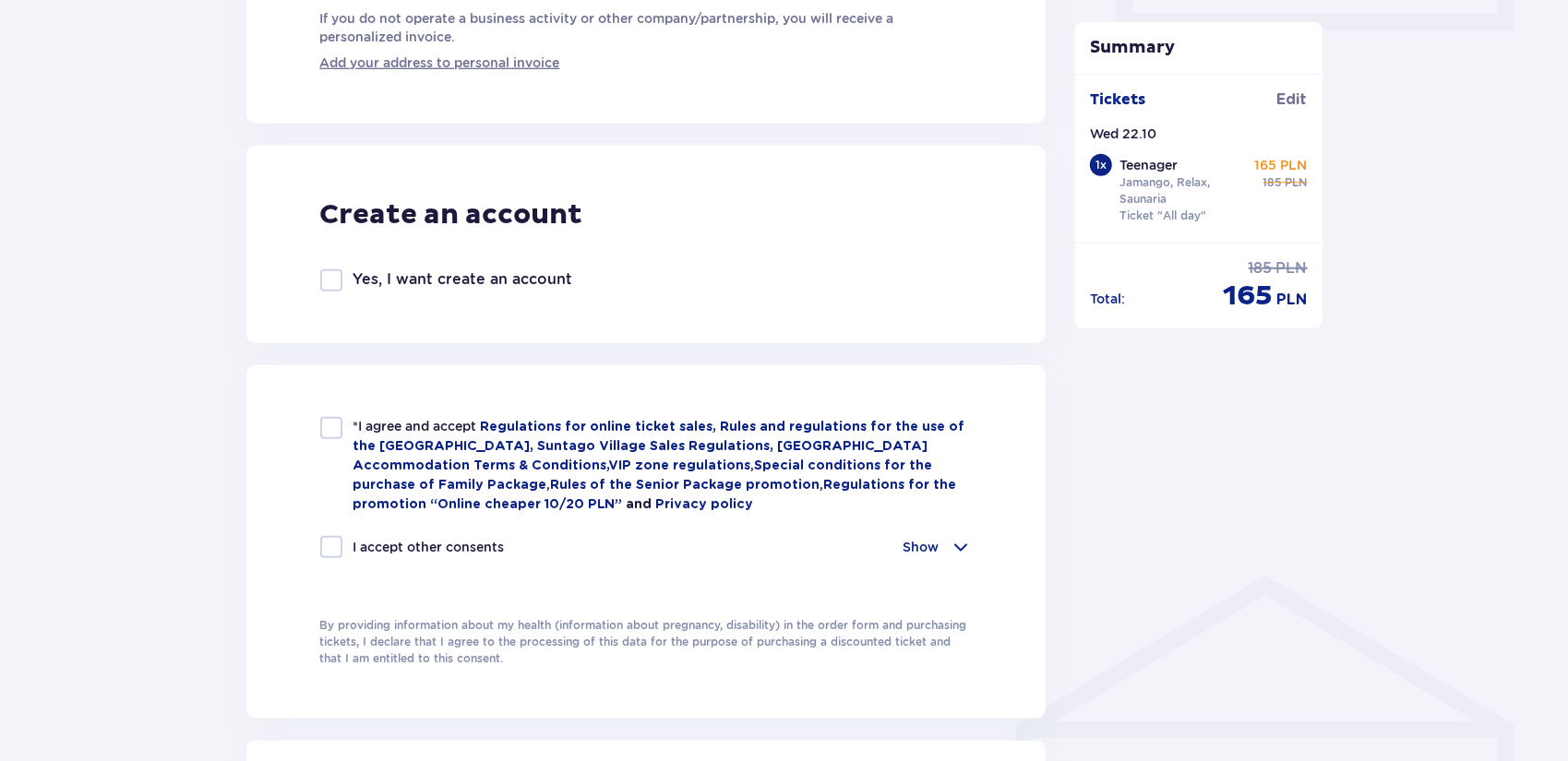
type input "+37125294764"
click at [350, 537] on div "I accept other consents" at bounding box center [413, 546] width 184 height 22
checkbox input "true"
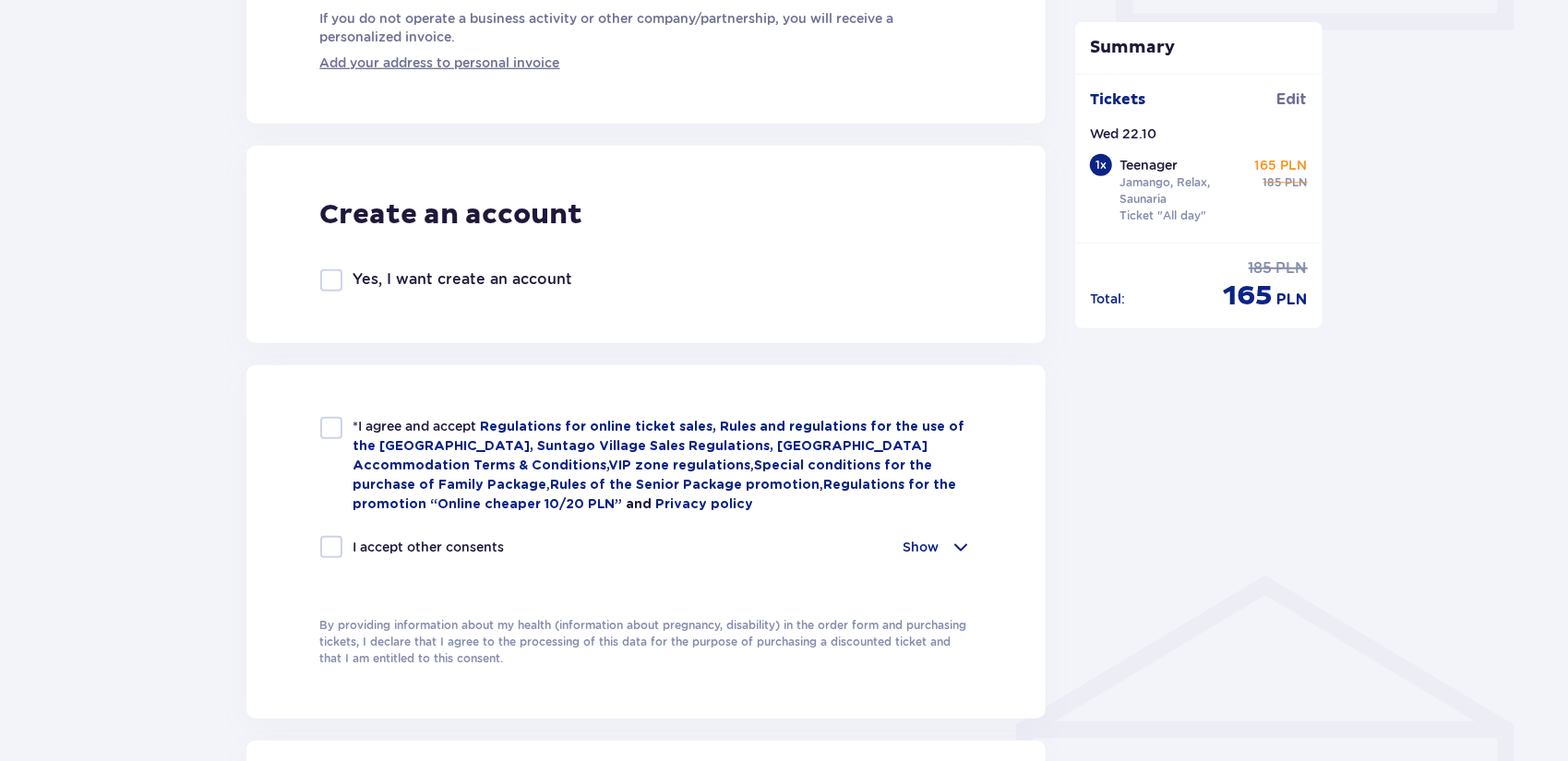
checkbox input "true"
click at [325, 433] on div at bounding box center [331, 427] width 22 height 22
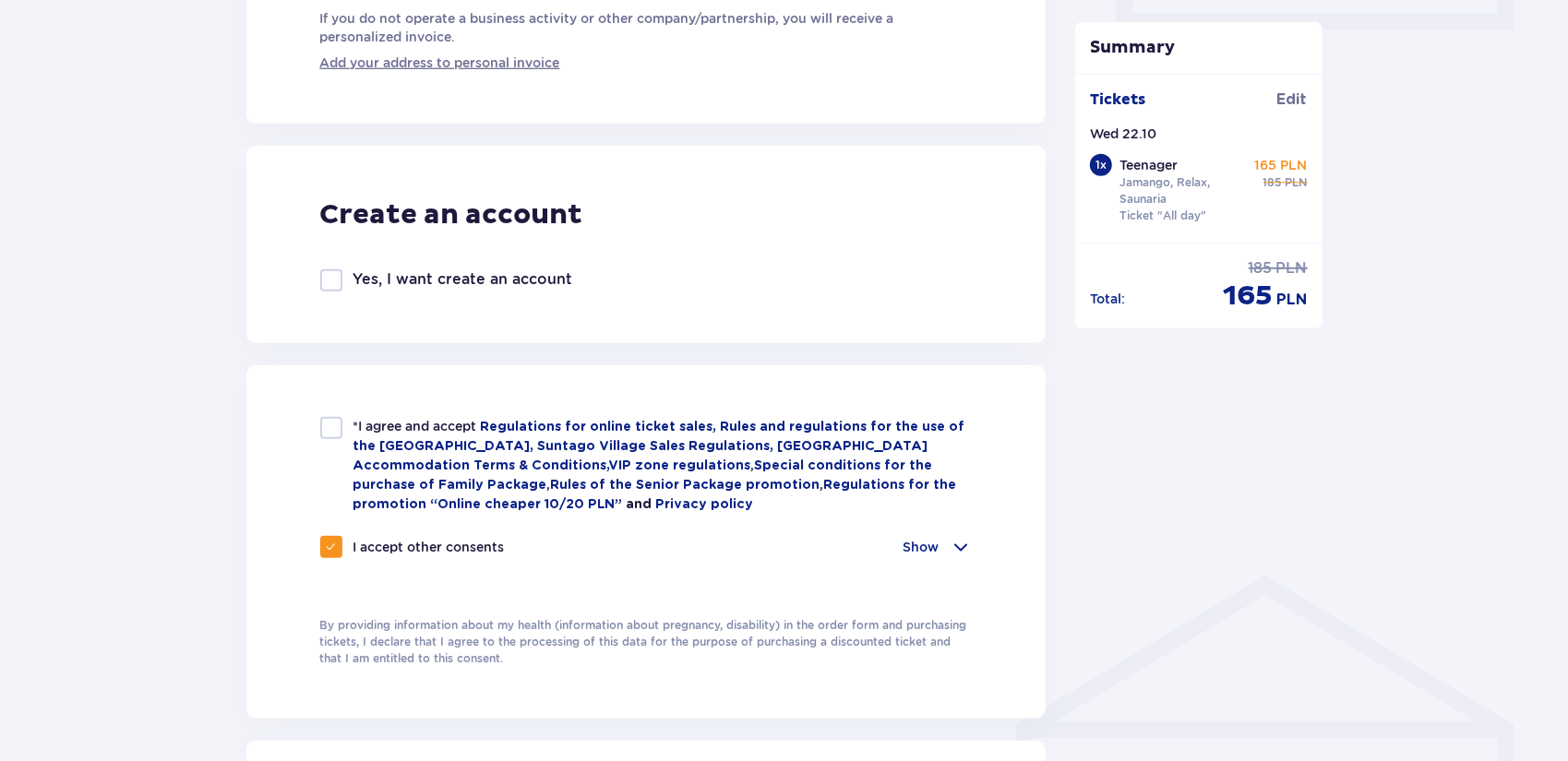
checkbox input "true"
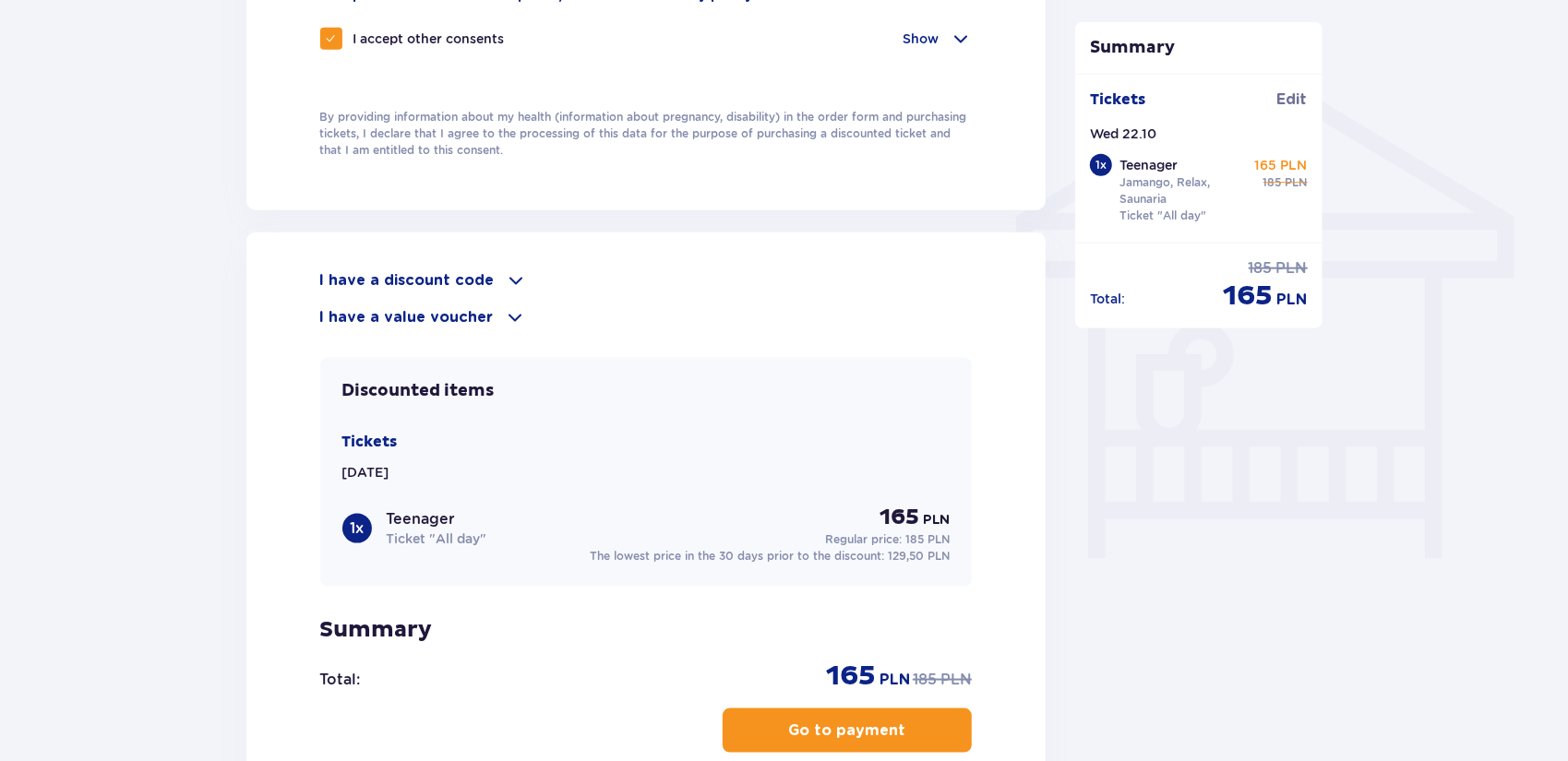
scroll to position [1476, 0]
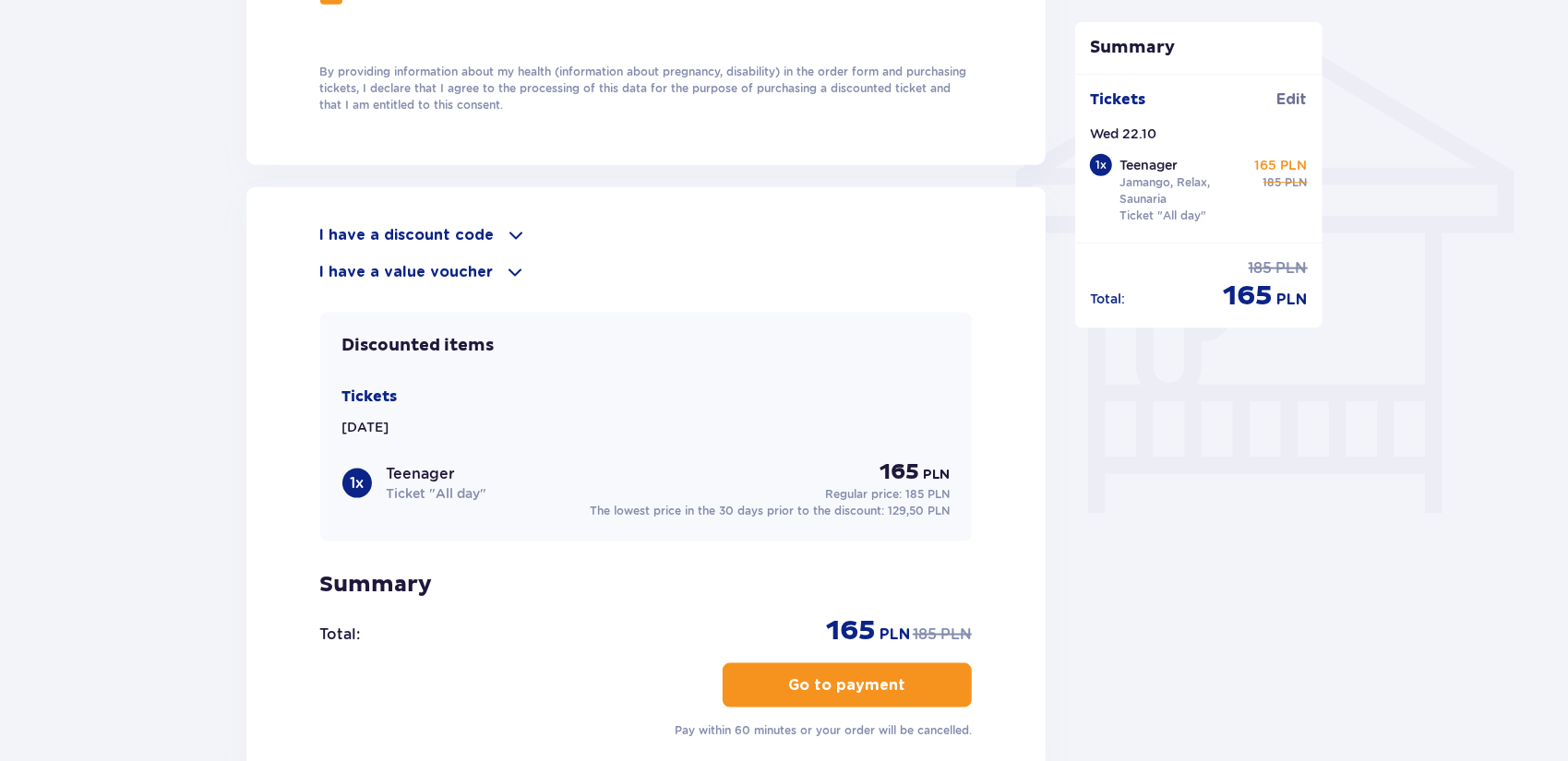
click at [491, 235] on div "I have a discount code" at bounding box center [647, 235] width 653 height 22
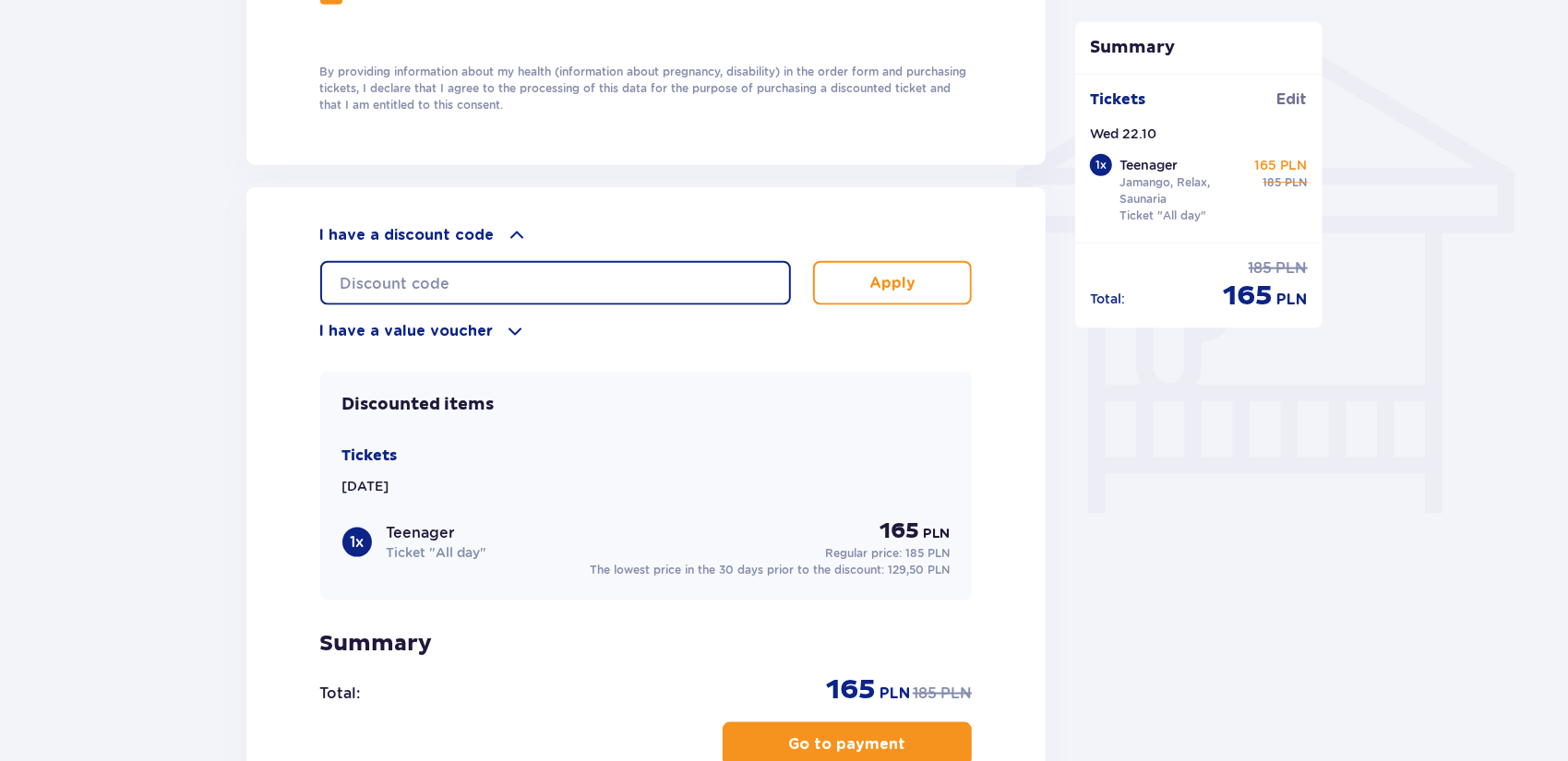
click at [469, 283] on input "text" at bounding box center [556, 283] width 470 height 44
type input "student30"
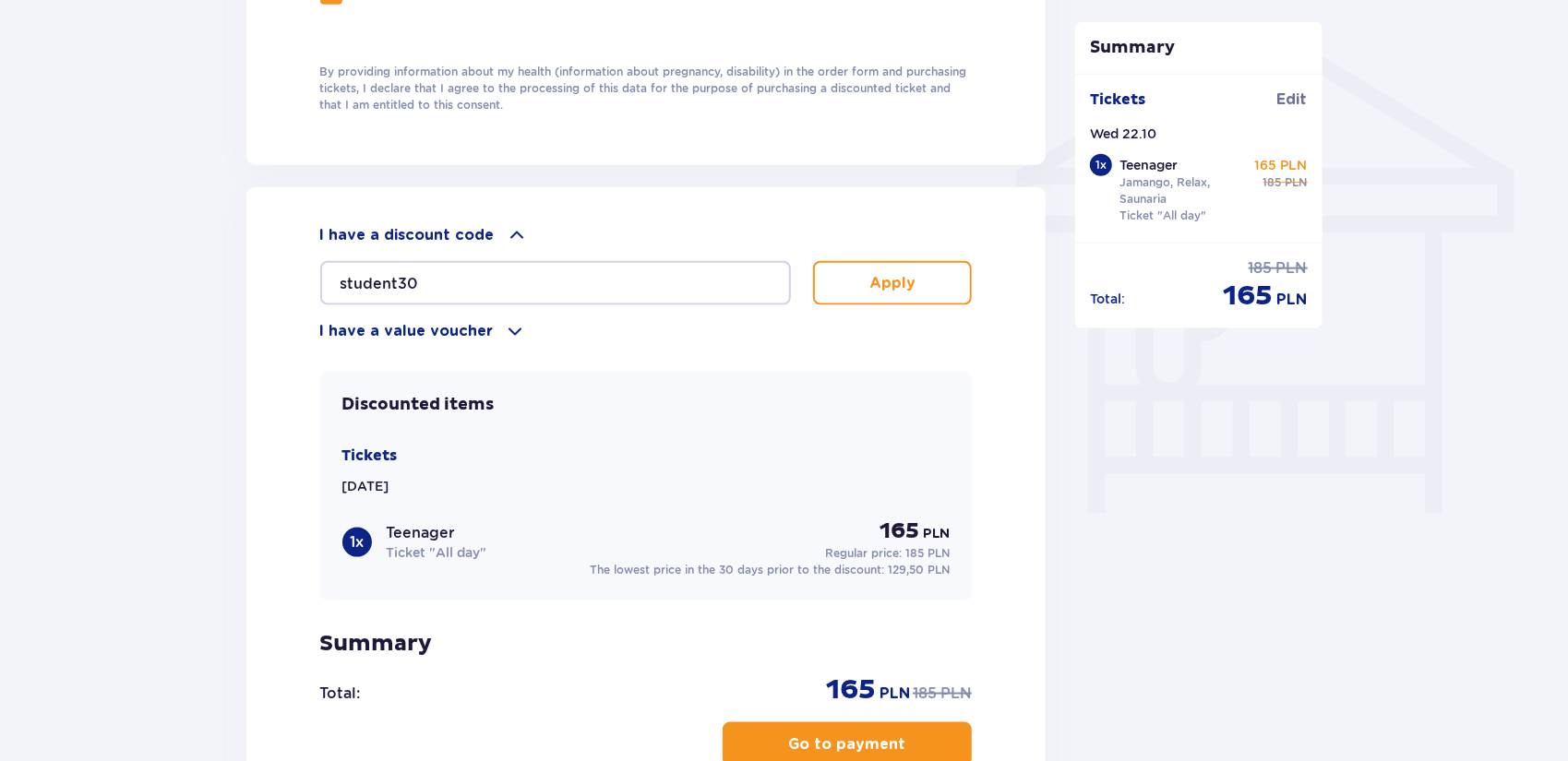
click at [884, 283] on p "Apply" at bounding box center [892, 283] width 46 height 20
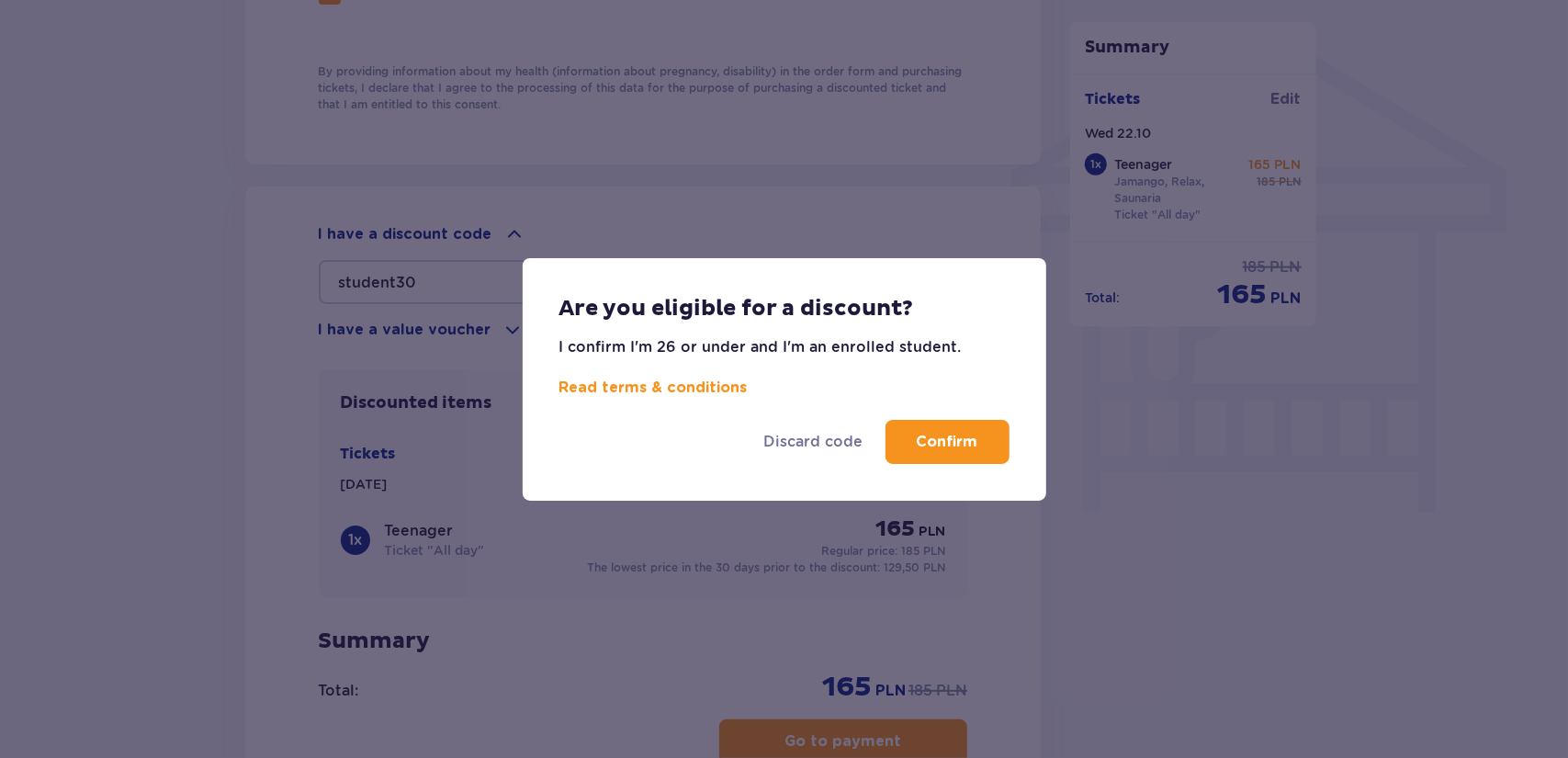
click at [964, 447] on p "Confirm" at bounding box center [947, 442] width 61 height 20
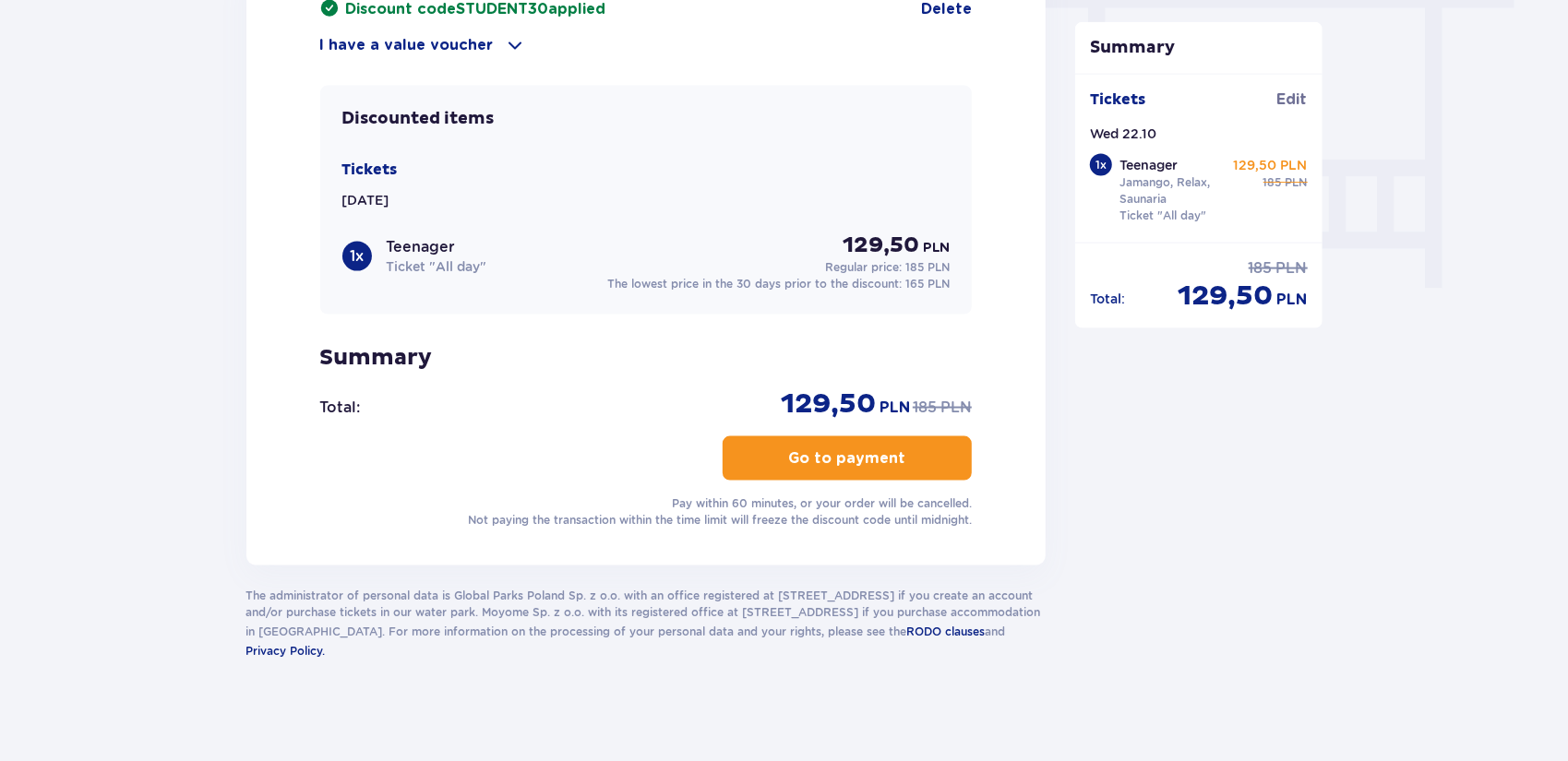
scroll to position [1702, 0]
click at [843, 463] on button "Go to payment" at bounding box center [848, 457] width 250 height 44
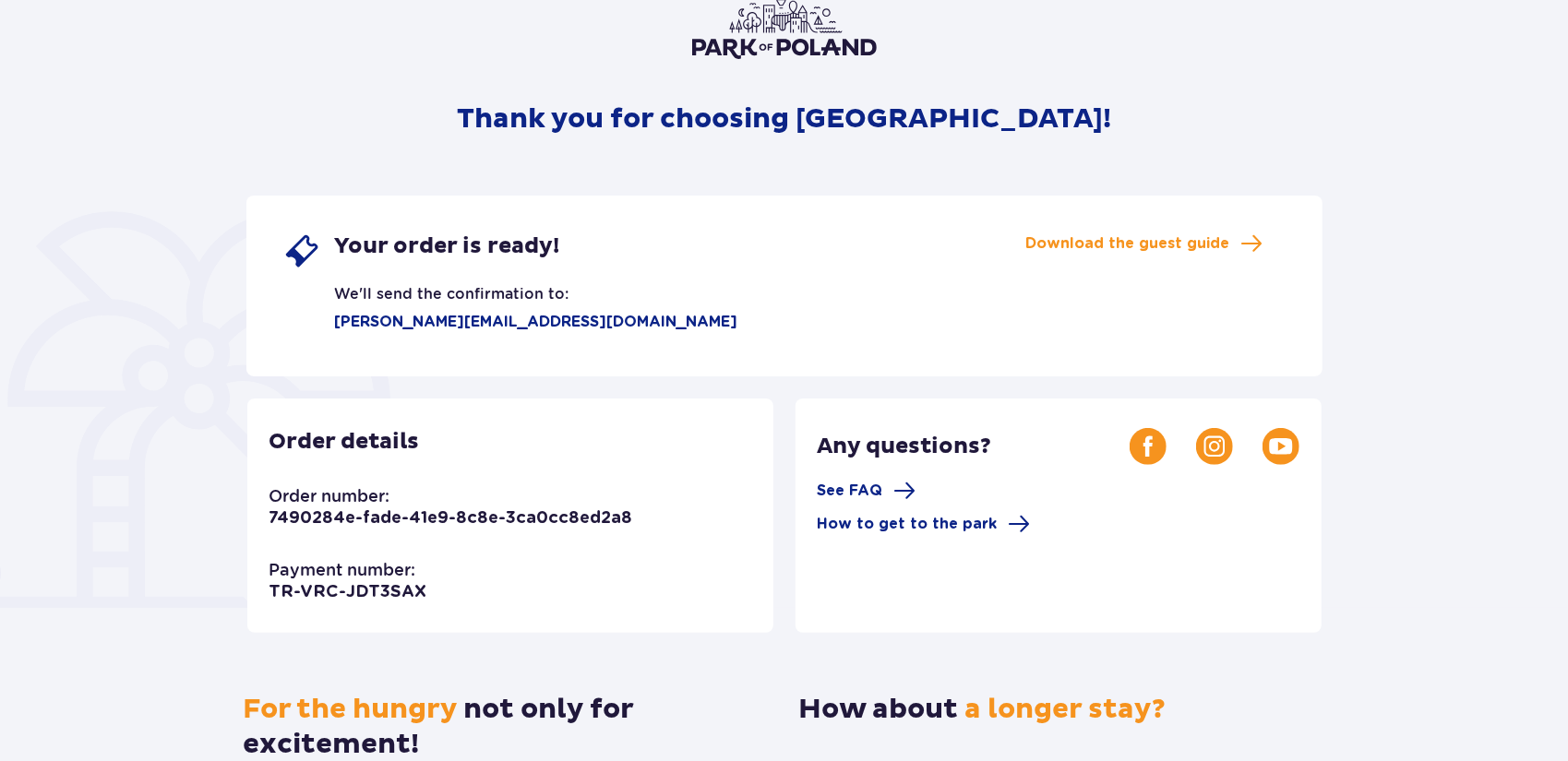
scroll to position [184, 0]
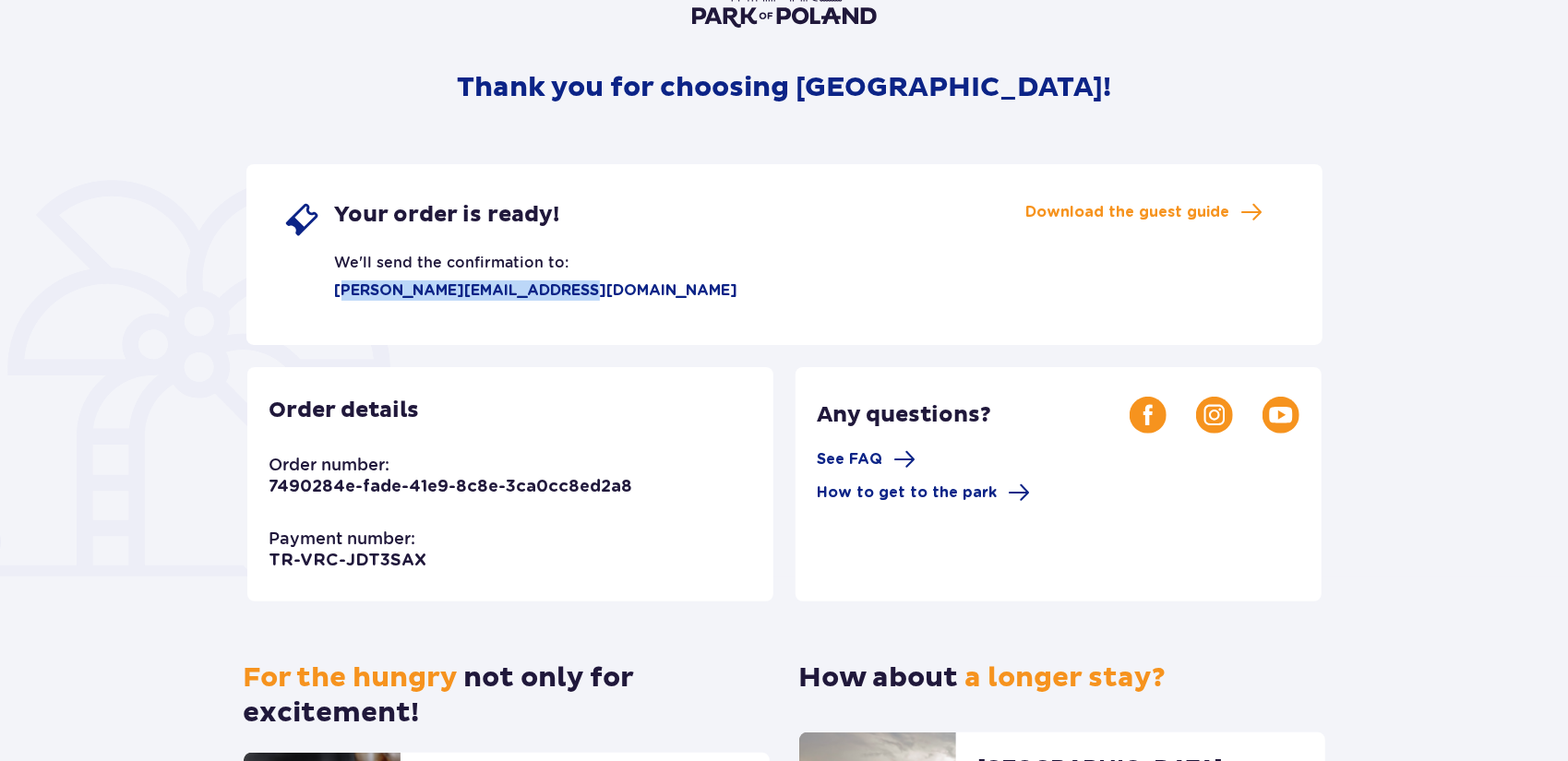
drag, startPoint x: 343, startPoint y: 283, endPoint x: 569, endPoint y: 285, distance: 226.0
click at [569, 285] on div "Your order is ready! We'll send the confirmation to: deniss.moisejenko@gmail.co…" at bounding box center [784, 254] width 1076 height 180
click at [675, 297] on div "Your order is ready! We'll send the confirmation to: deniss.moisejenko@gmail.co…" at bounding box center [784, 254] width 1076 height 180
click at [748, 318] on div "Your order is ready! We'll send the confirmation to: deniss.moisejenko@gmail.co…" at bounding box center [784, 254] width 1076 height 180
click at [1203, 216] on span "Download the guest guide" at bounding box center [1128, 211] width 204 height 20
